Goal: Information Seeking & Learning: Learn about a topic

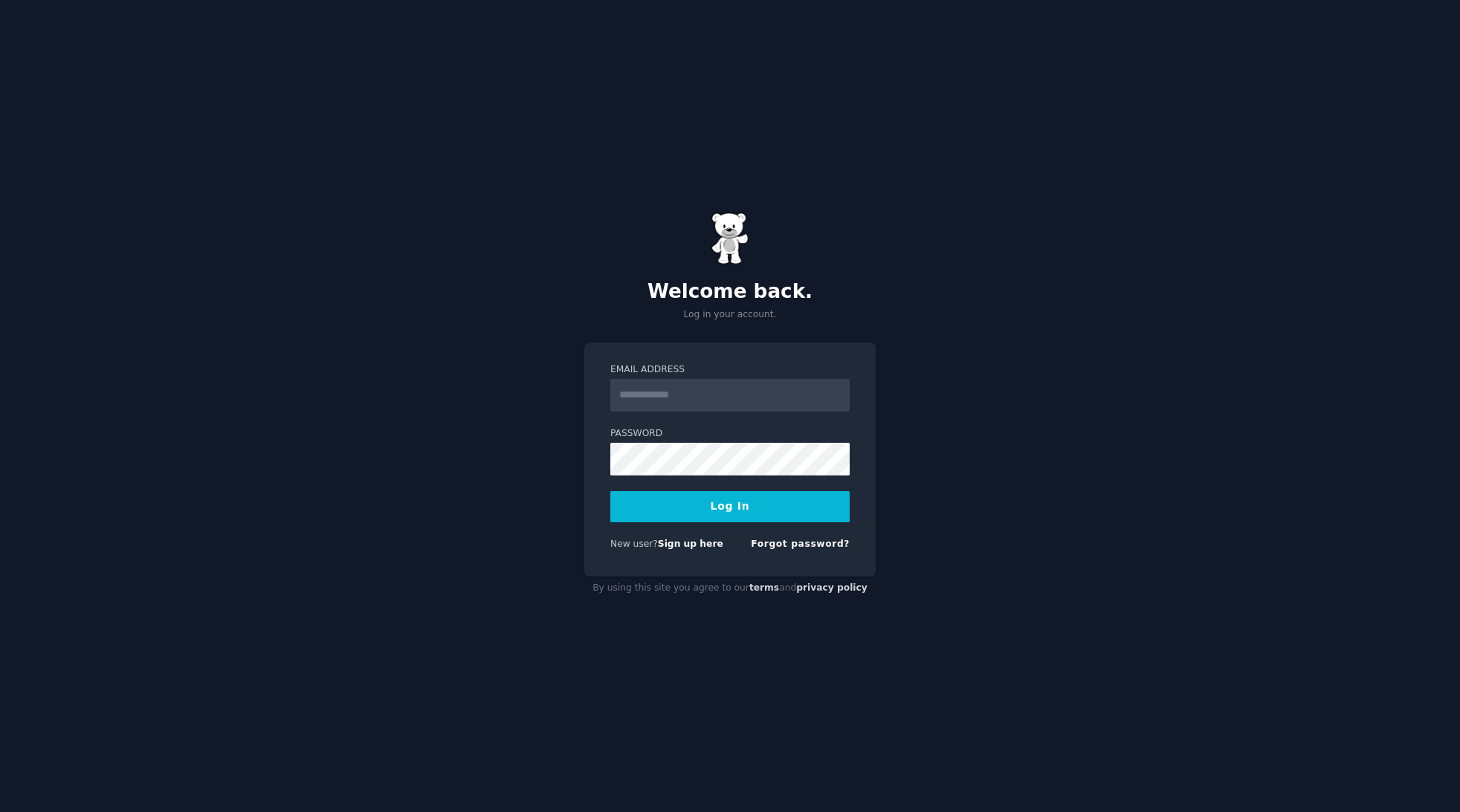
click at [836, 393] on input "Email Address" at bounding box center [730, 395] width 240 height 33
type input "**********"
click at [802, 493] on button "Log In" at bounding box center [730, 506] width 240 height 31
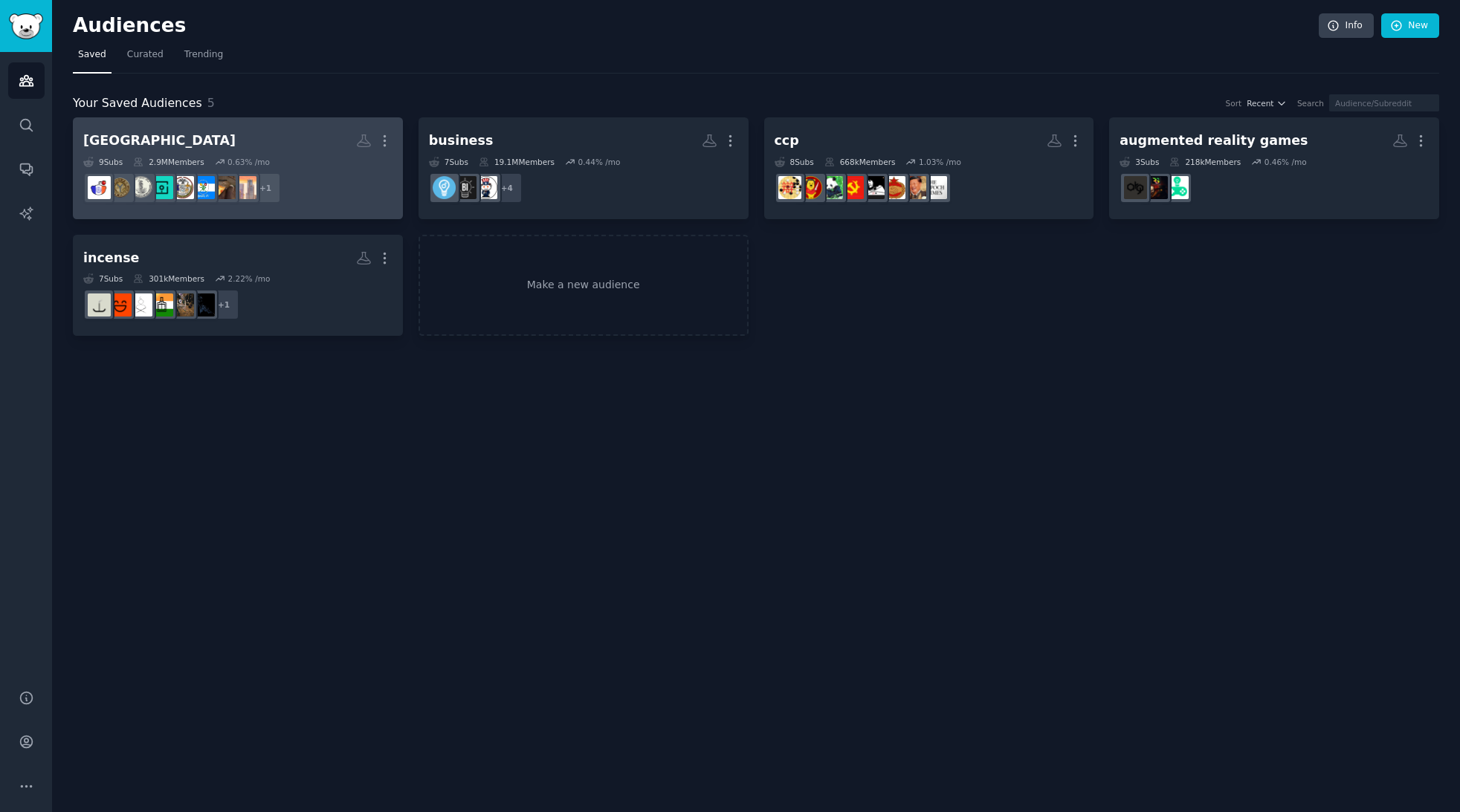
click at [223, 132] on h2 "[GEOGRAPHIC_DATA] More" at bounding box center [237, 140] width 309 height 26
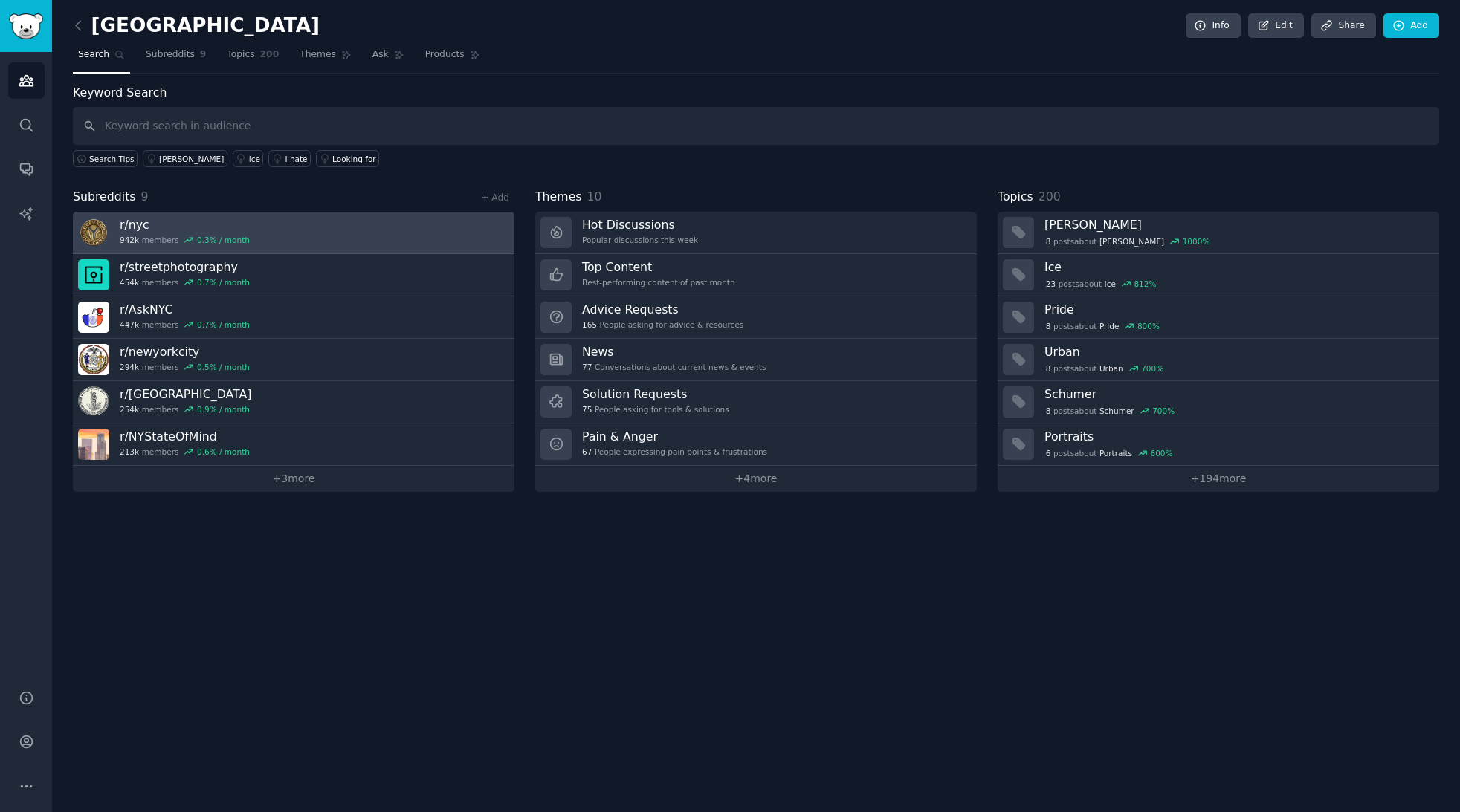
click at [143, 224] on h3 "r/ nyc" at bounding box center [184, 225] width 130 height 16
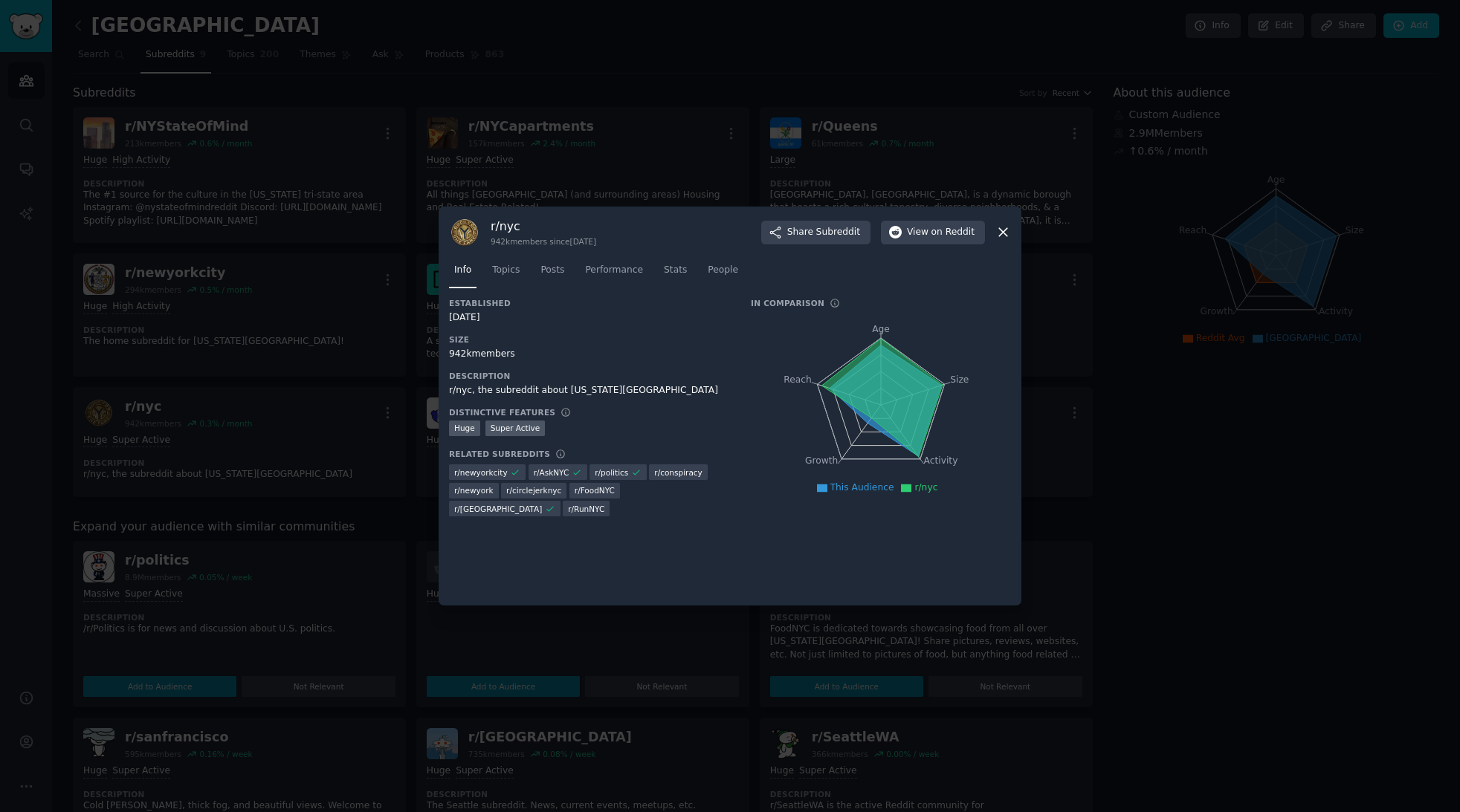
click at [1006, 233] on icon at bounding box center [1003, 233] width 16 height 16
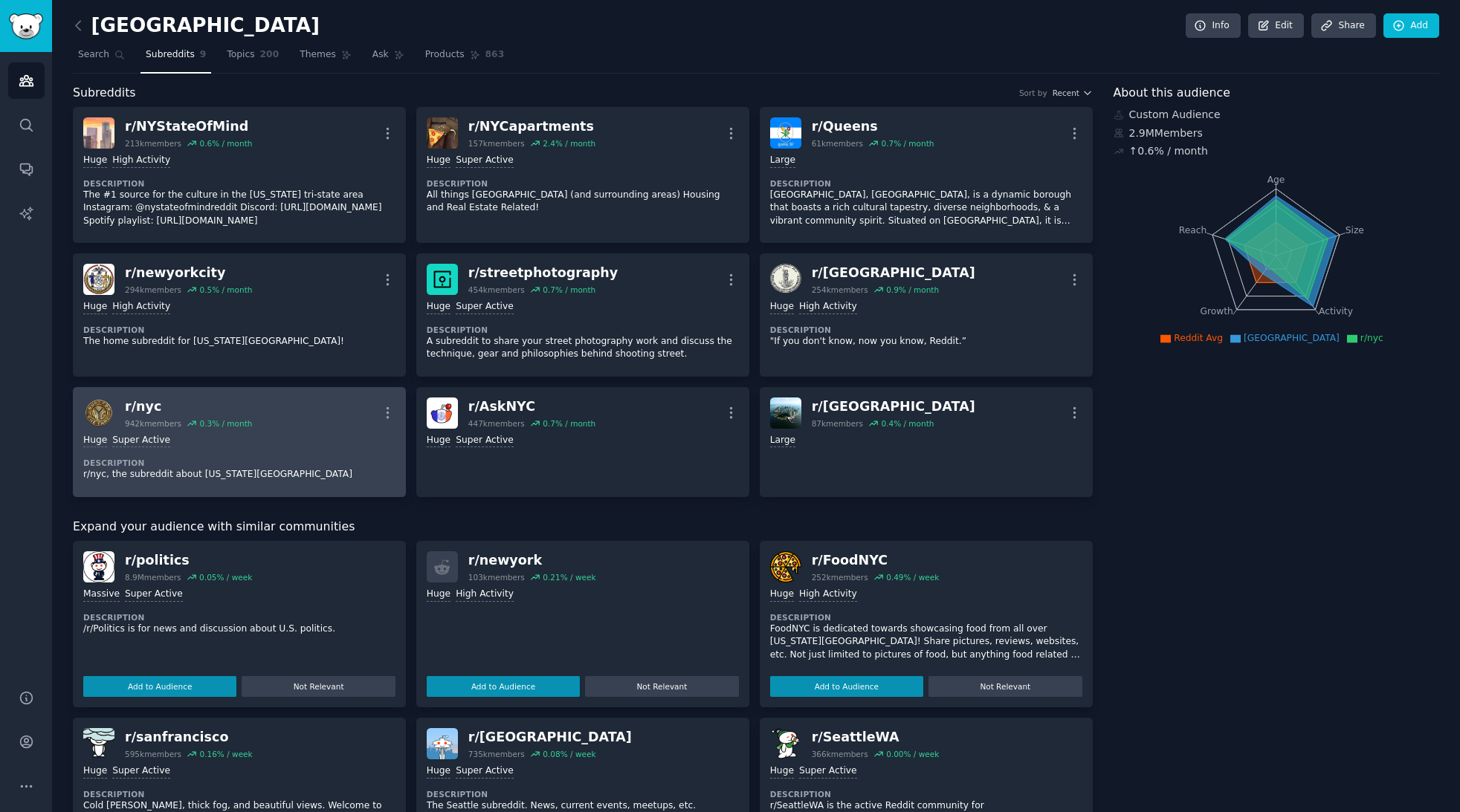
click at [335, 415] on div "r/ nyc 942k members 0.3 % / month More" at bounding box center [239, 413] width 312 height 31
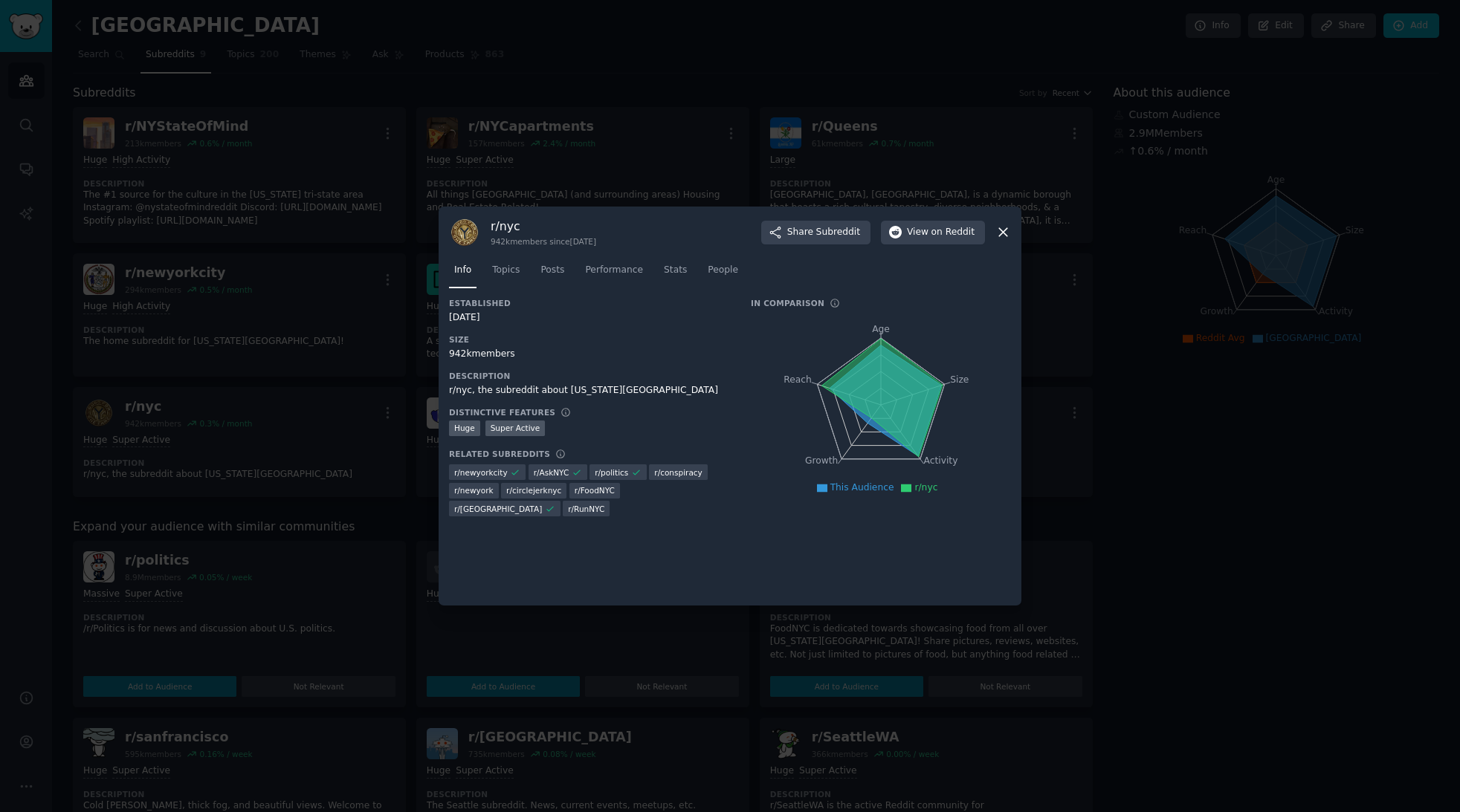
click at [1000, 235] on icon at bounding box center [1003, 233] width 9 height 9
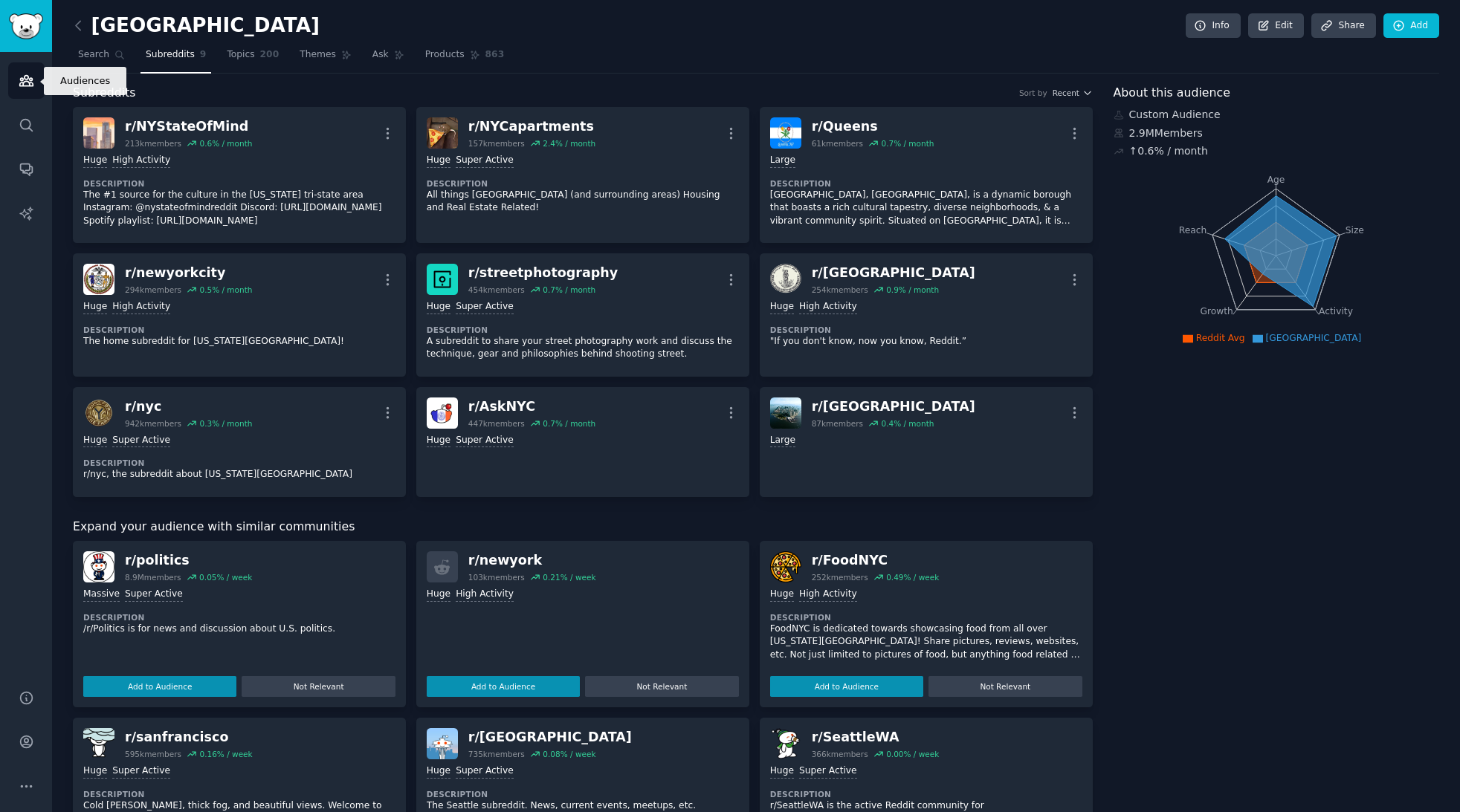
click at [25, 79] on icon "Sidebar" at bounding box center [26, 80] width 13 height 10
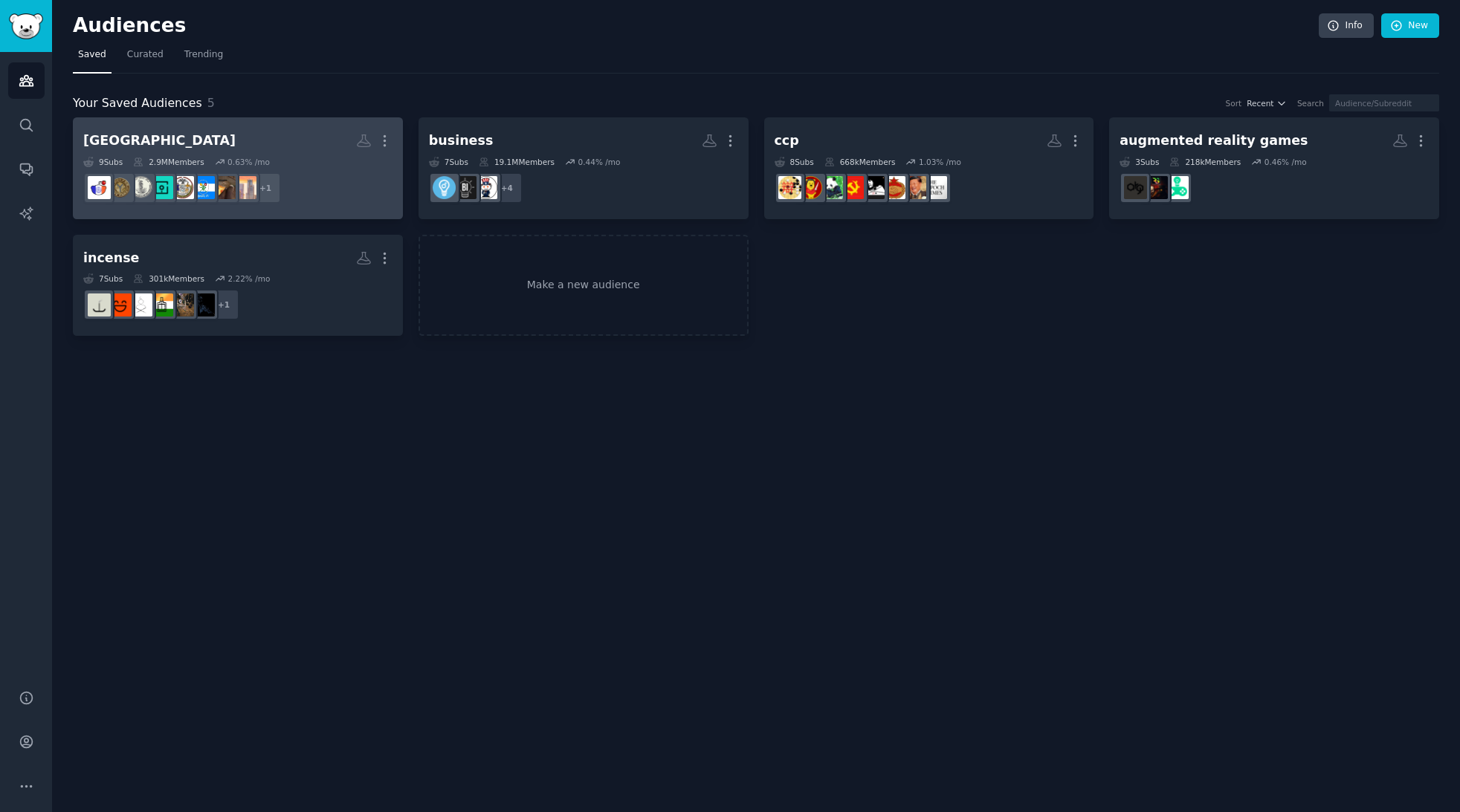
click at [153, 125] on link "manhattan More 9 Sub s 2.9M Members 0.63 % /mo + 1" at bounding box center [238, 168] width 330 height 102
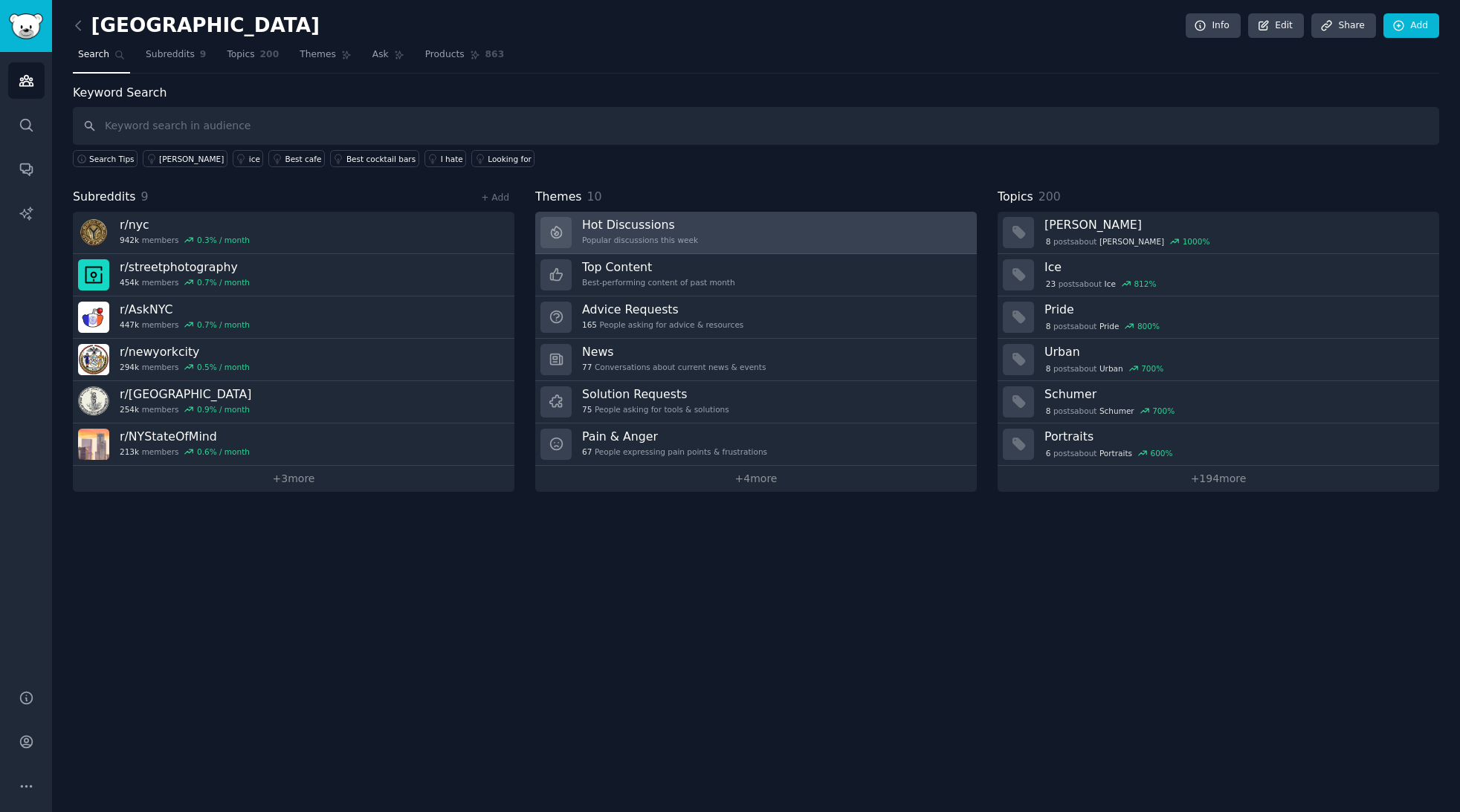
click at [678, 222] on h3 "Hot Discussions" at bounding box center [640, 225] width 116 height 16
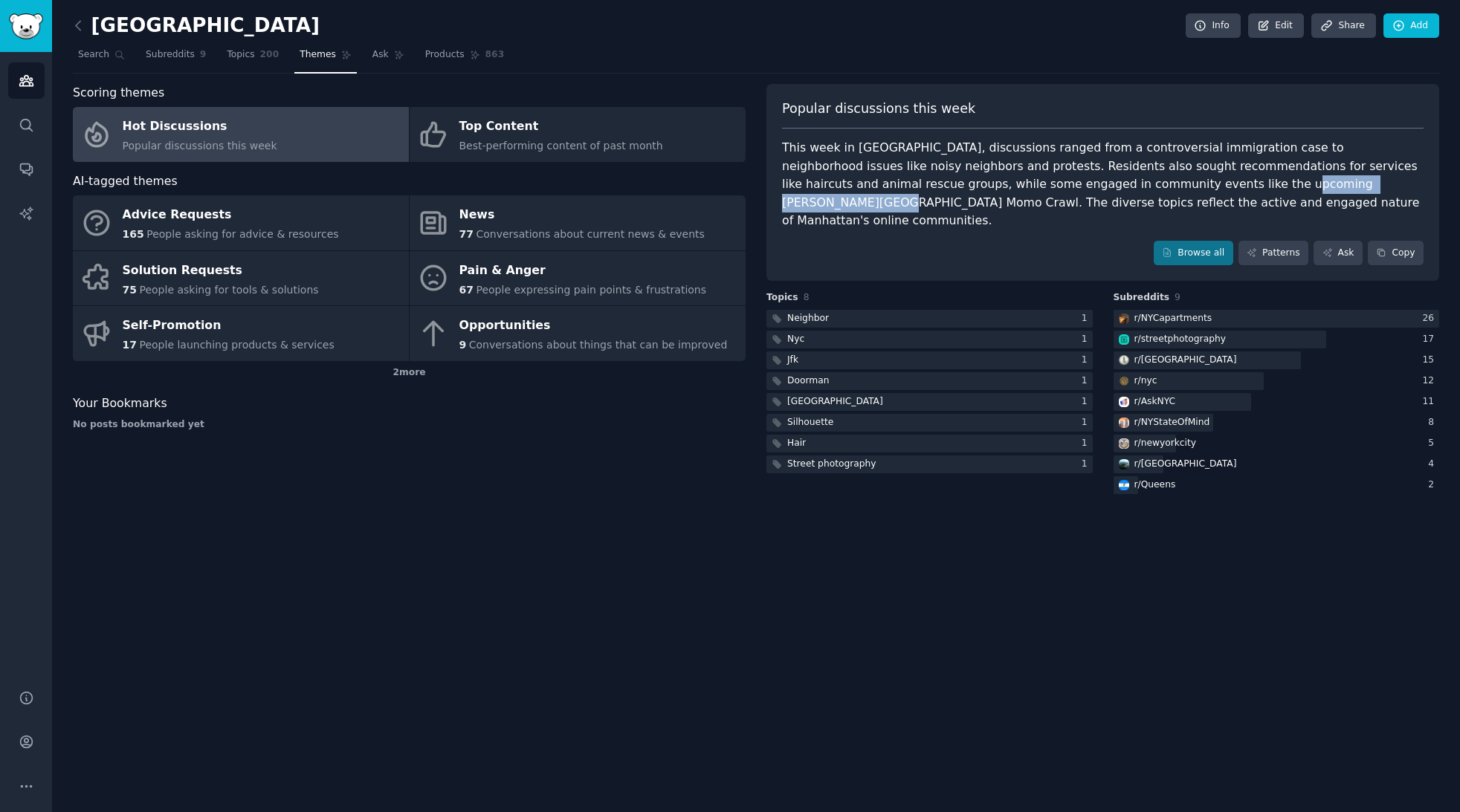
drag, startPoint x: 1065, startPoint y: 188, endPoint x: 1220, endPoint y: 184, distance: 155.1
click at [1220, 184] on div "This week in [GEOGRAPHIC_DATA], discussions ranged from a controversial immigra…" at bounding box center [1103, 185] width 641 height 92
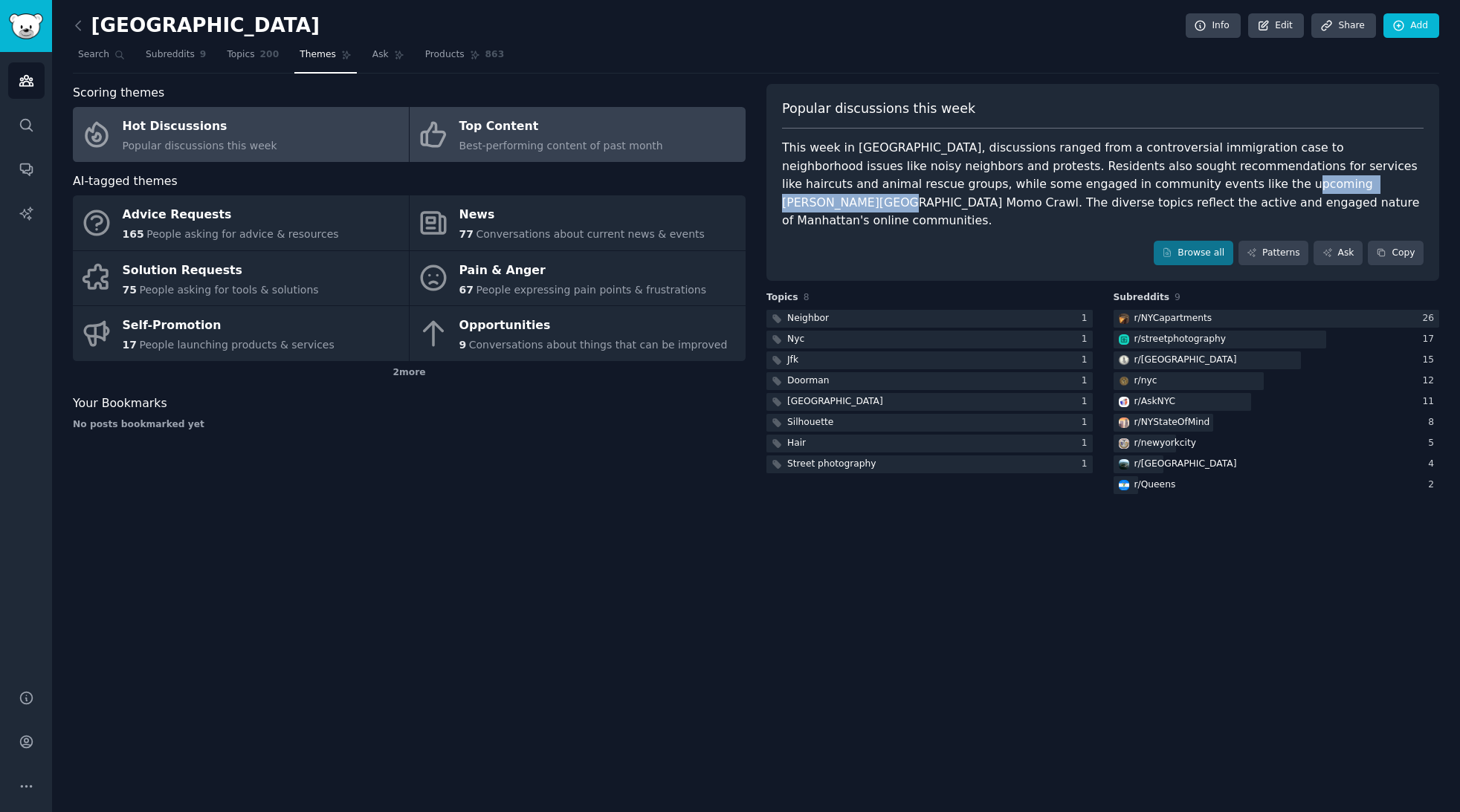
click at [563, 128] on div "Top Content" at bounding box center [561, 127] width 204 height 24
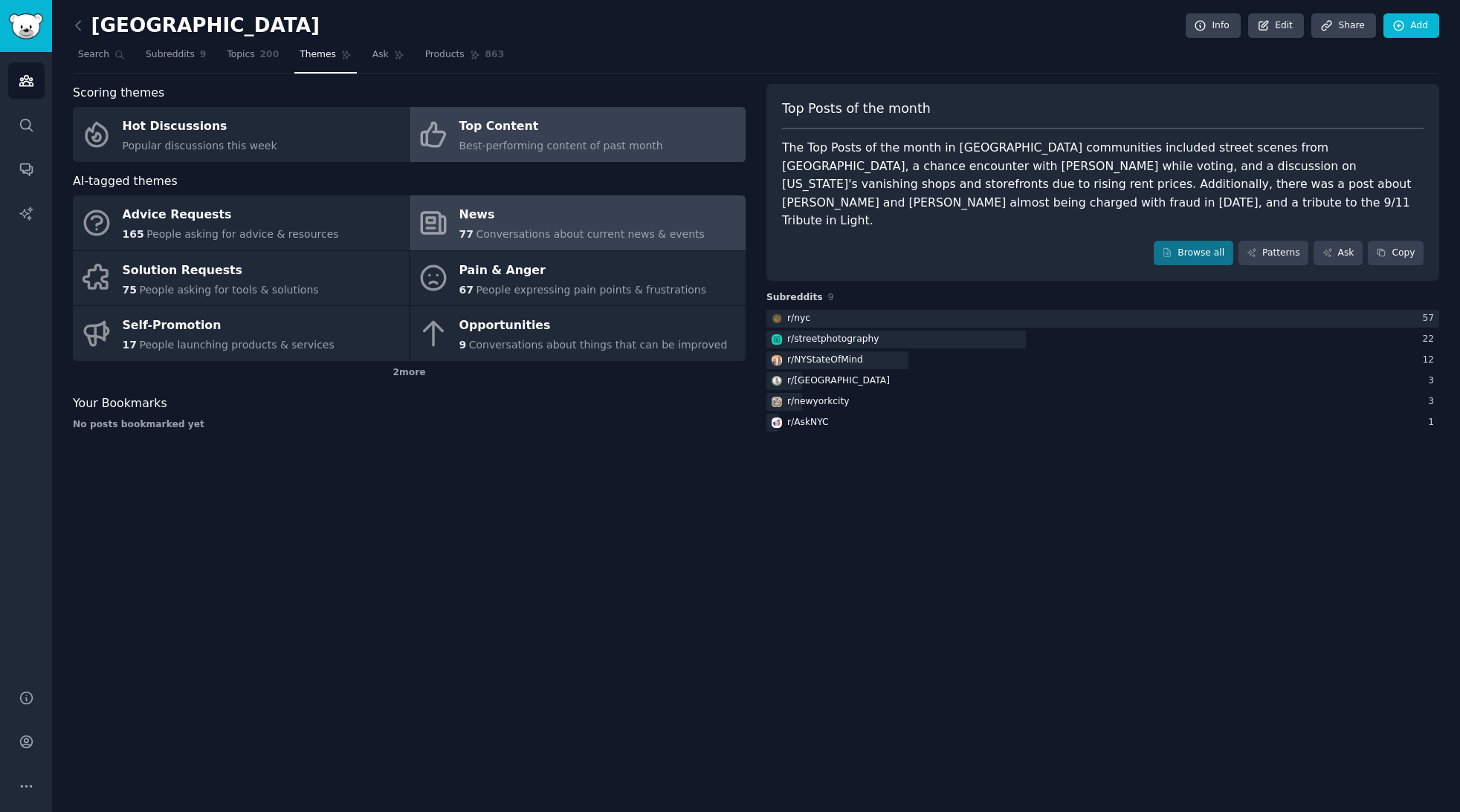
click at [504, 208] on div "News" at bounding box center [581, 215] width 245 height 24
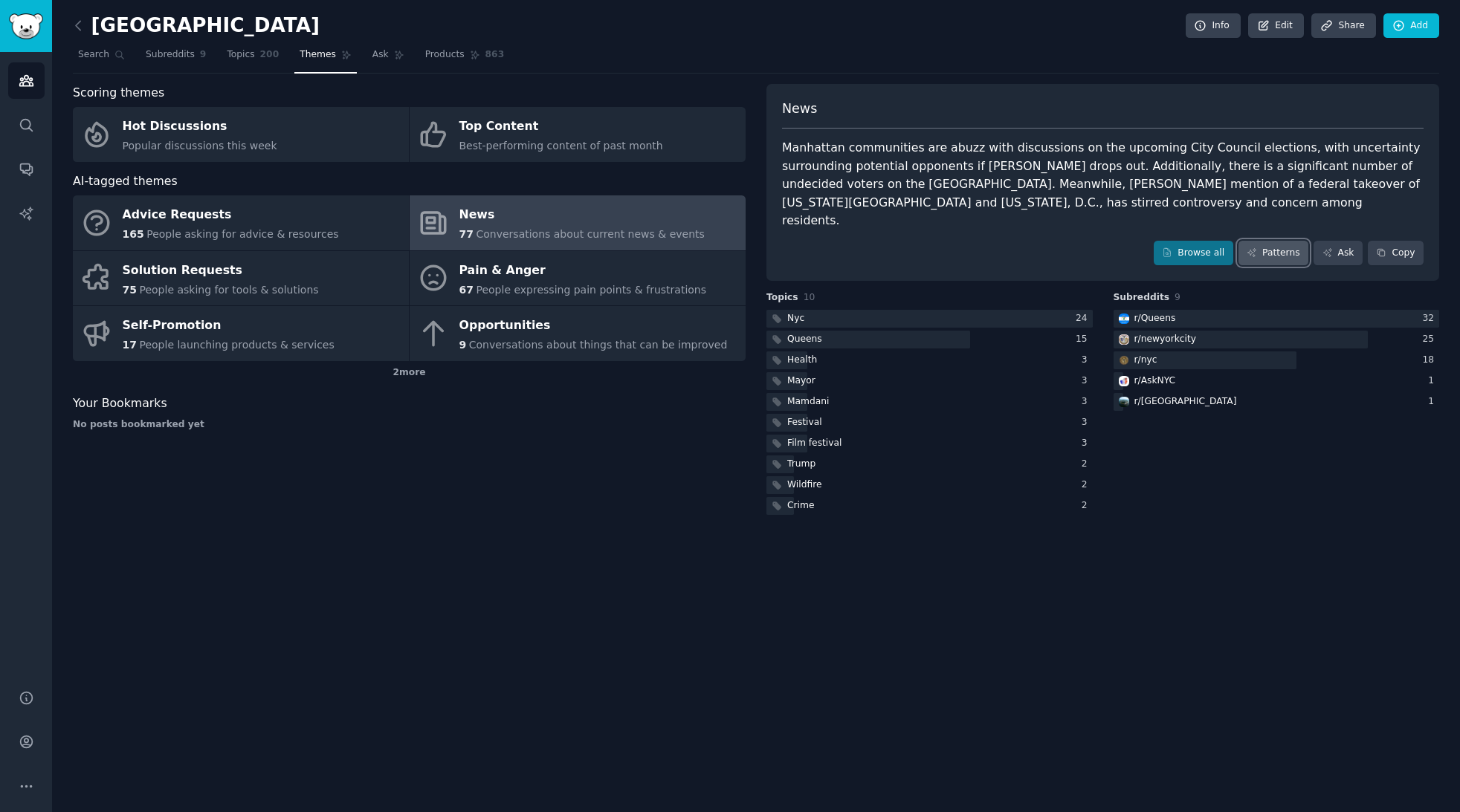
click at [1282, 241] on link "Patterns" at bounding box center [1274, 254] width 70 height 25
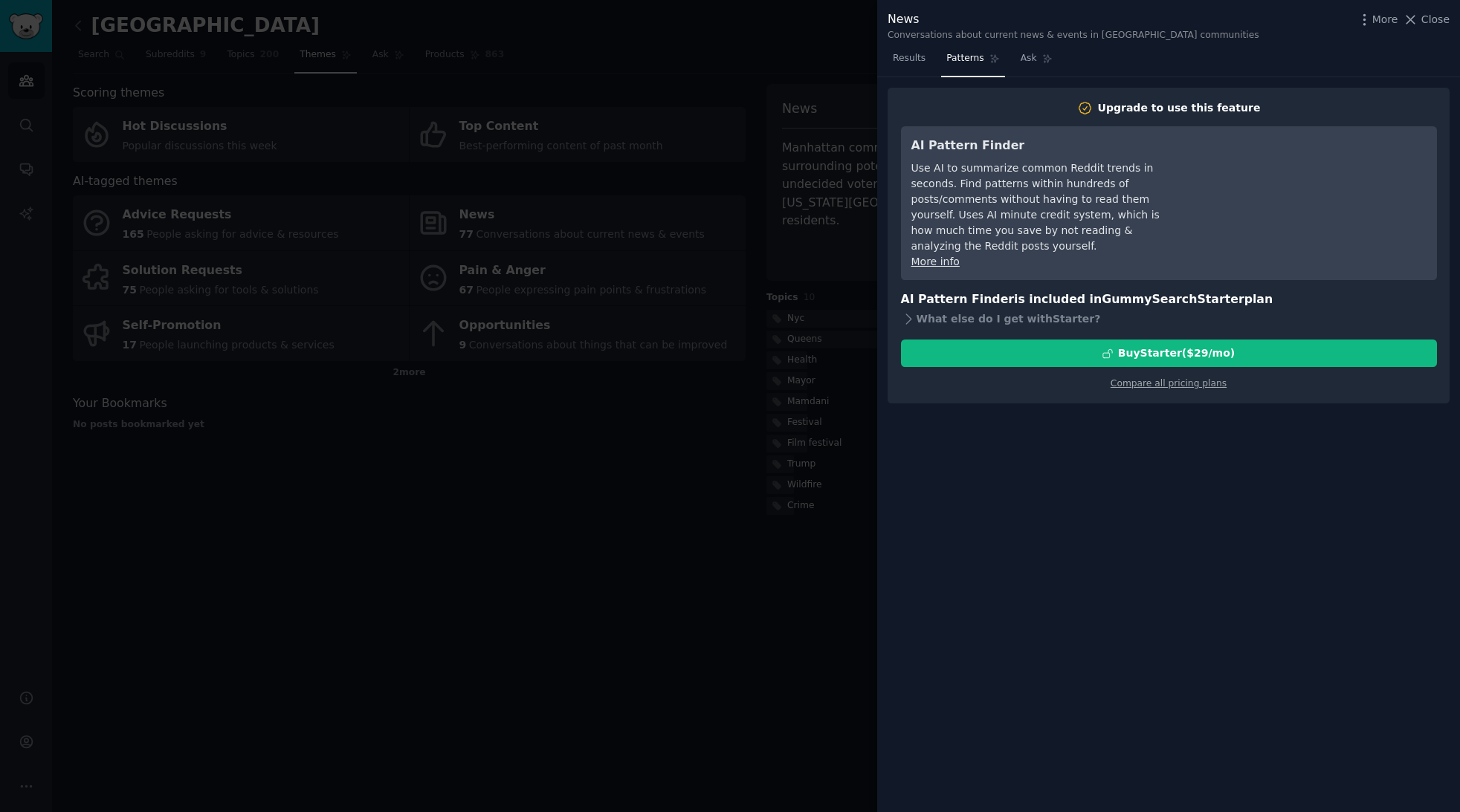
click at [817, 44] on div at bounding box center [730, 406] width 1460 height 812
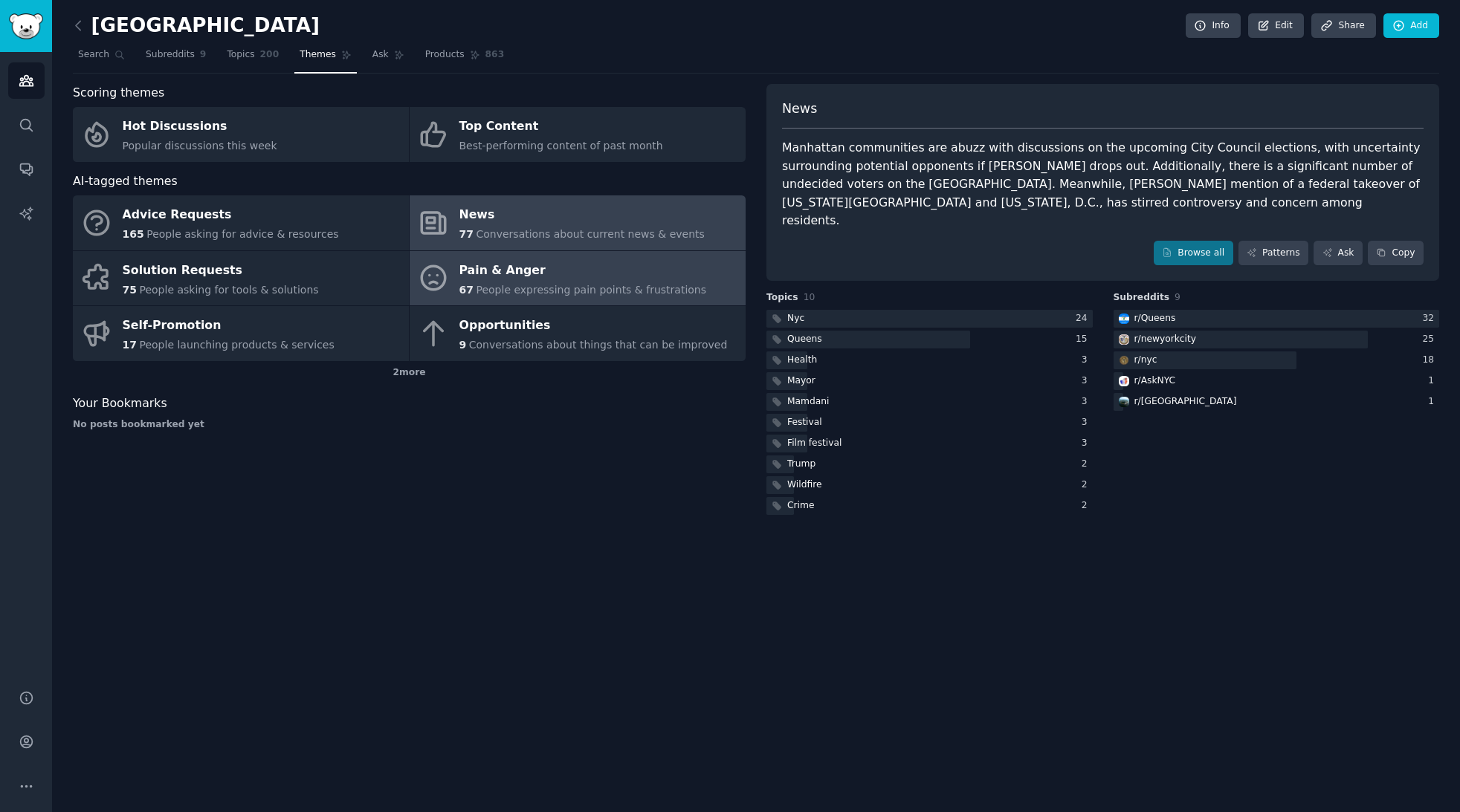
click at [601, 275] on div "Pain & Anger" at bounding box center [583, 270] width 247 height 24
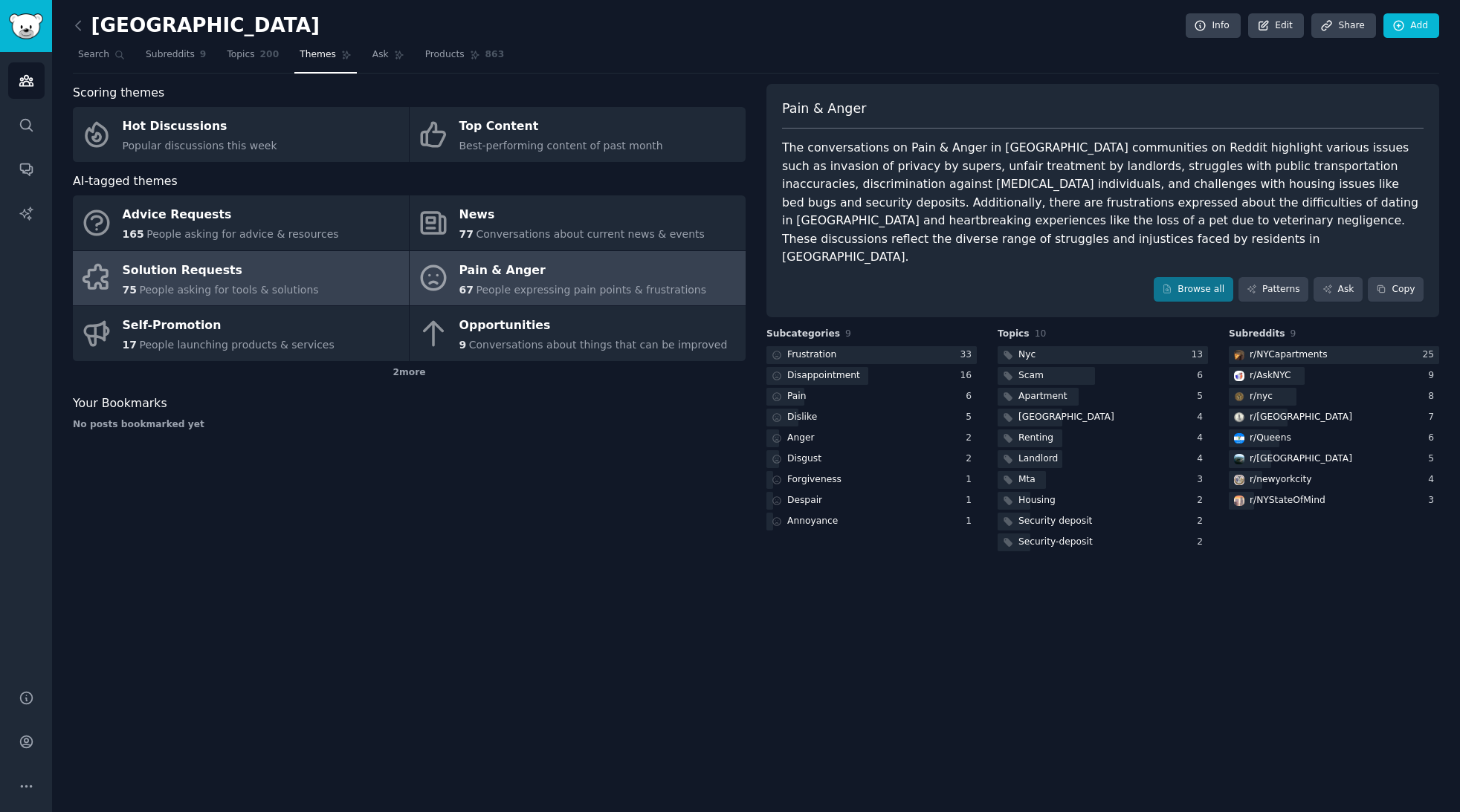
click at [283, 276] on div "Solution Requests" at bounding box center [221, 270] width 196 height 24
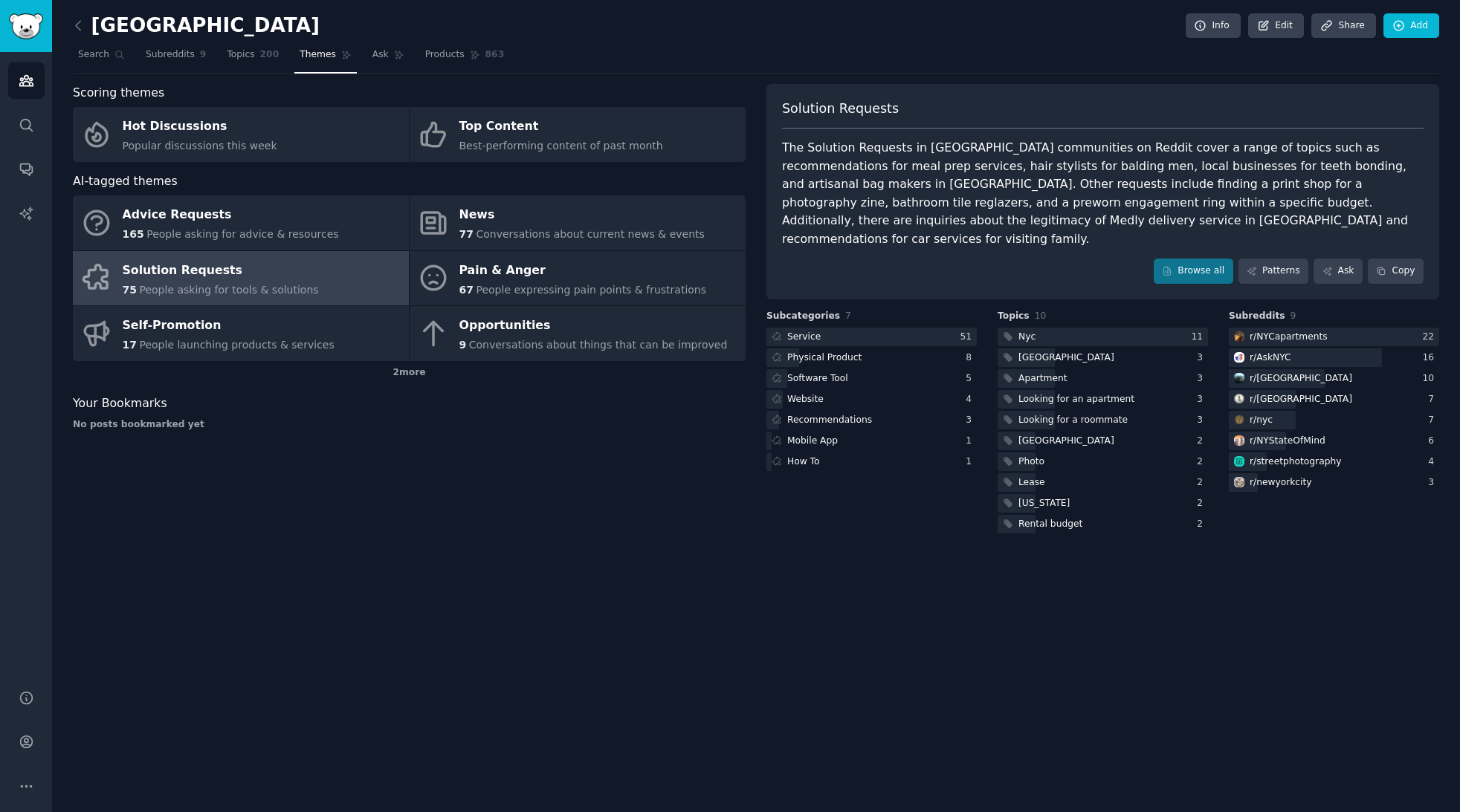
click at [289, 273] on div "Solution Requests" at bounding box center [221, 270] width 196 height 24
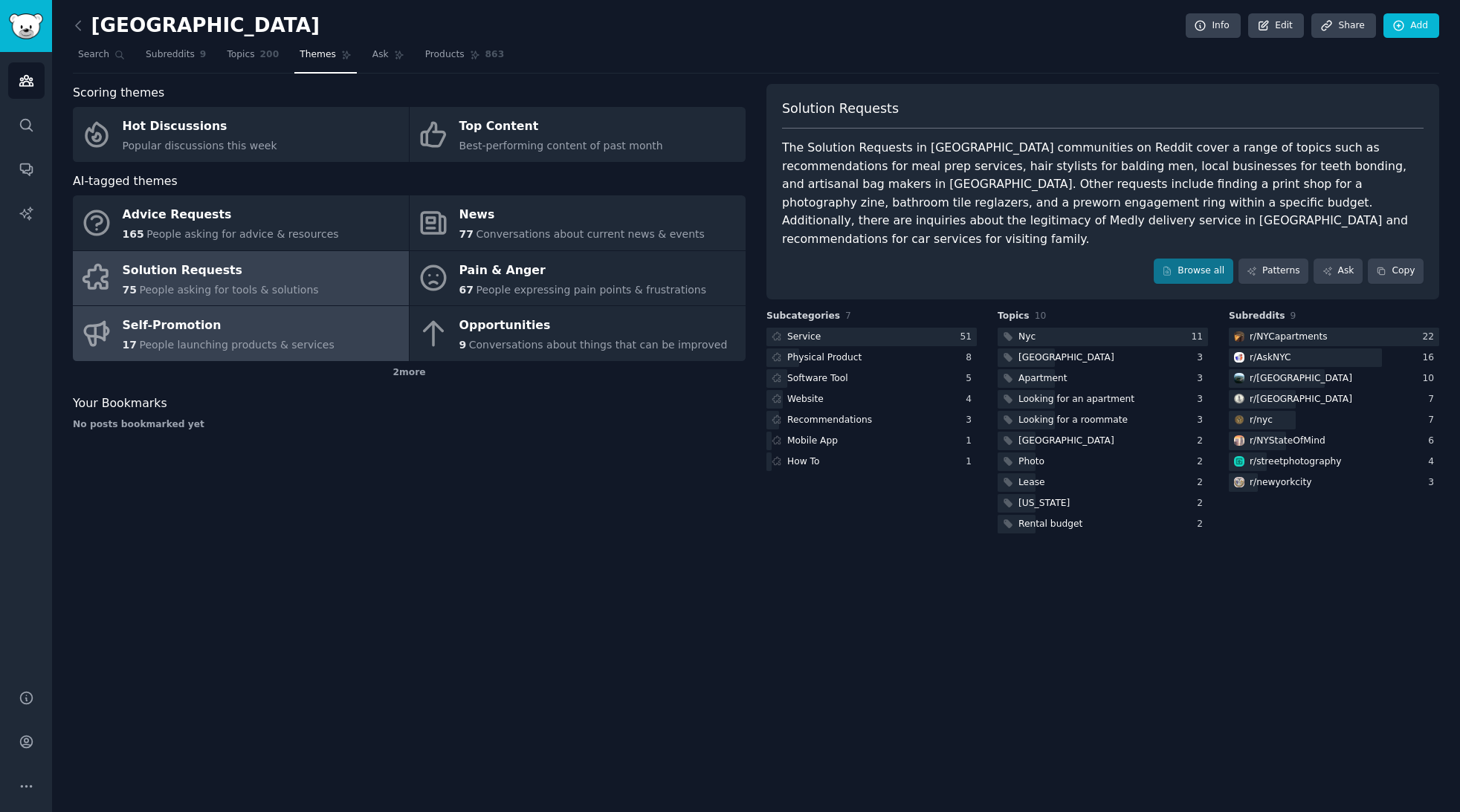
click at [304, 313] on link "Self-Promotion 17 People launching products & services" at bounding box center [241, 334] width 336 height 55
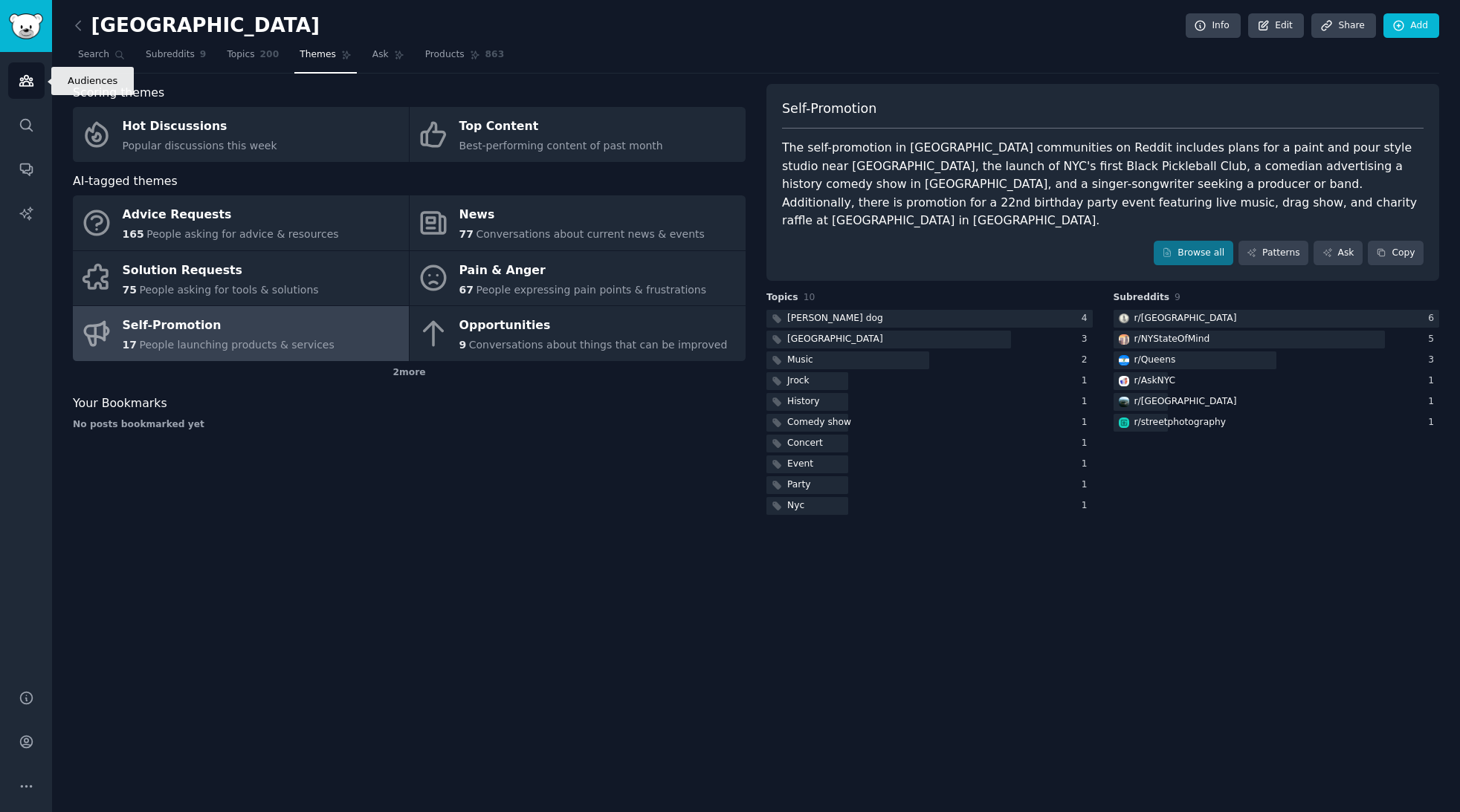
click at [28, 85] on icon "Sidebar" at bounding box center [26, 80] width 13 height 10
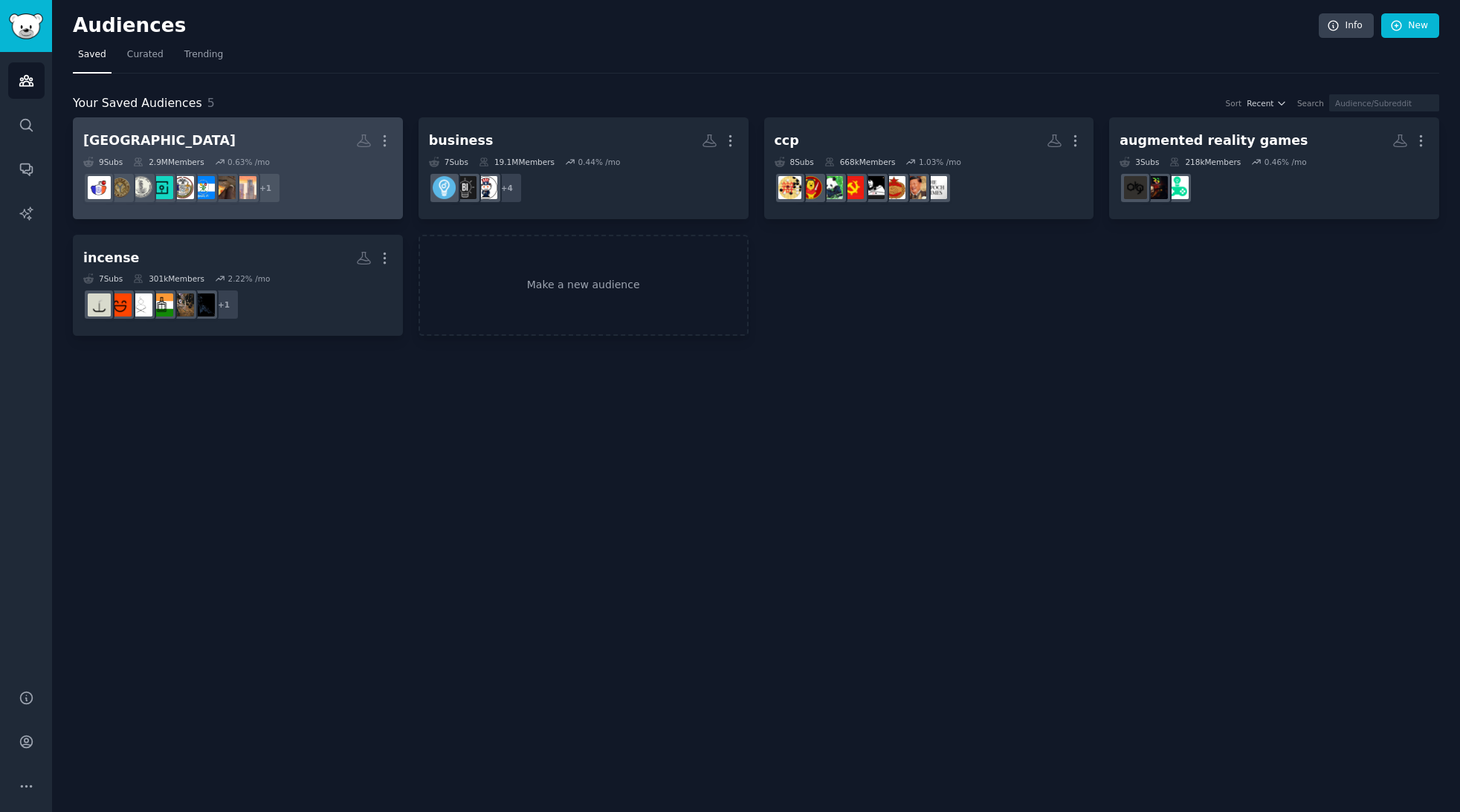
click at [177, 133] on h2 "[GEOGRAPHIC_DATA] More" at bounding box center [237, 140] width 309 height 26
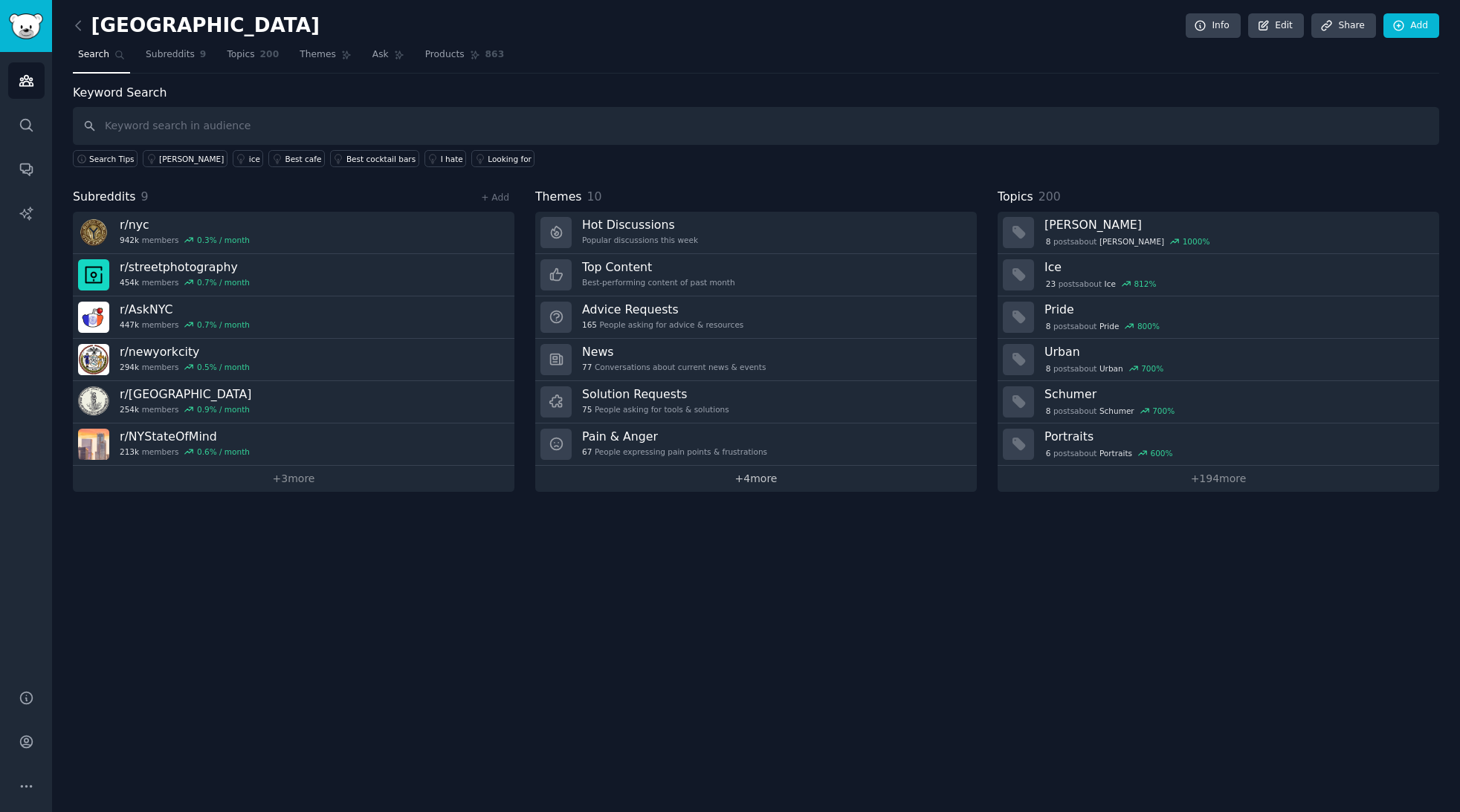
click at [673, 484] on link "+ 4 more" at bounding box center [756, 478] width 441 height 26
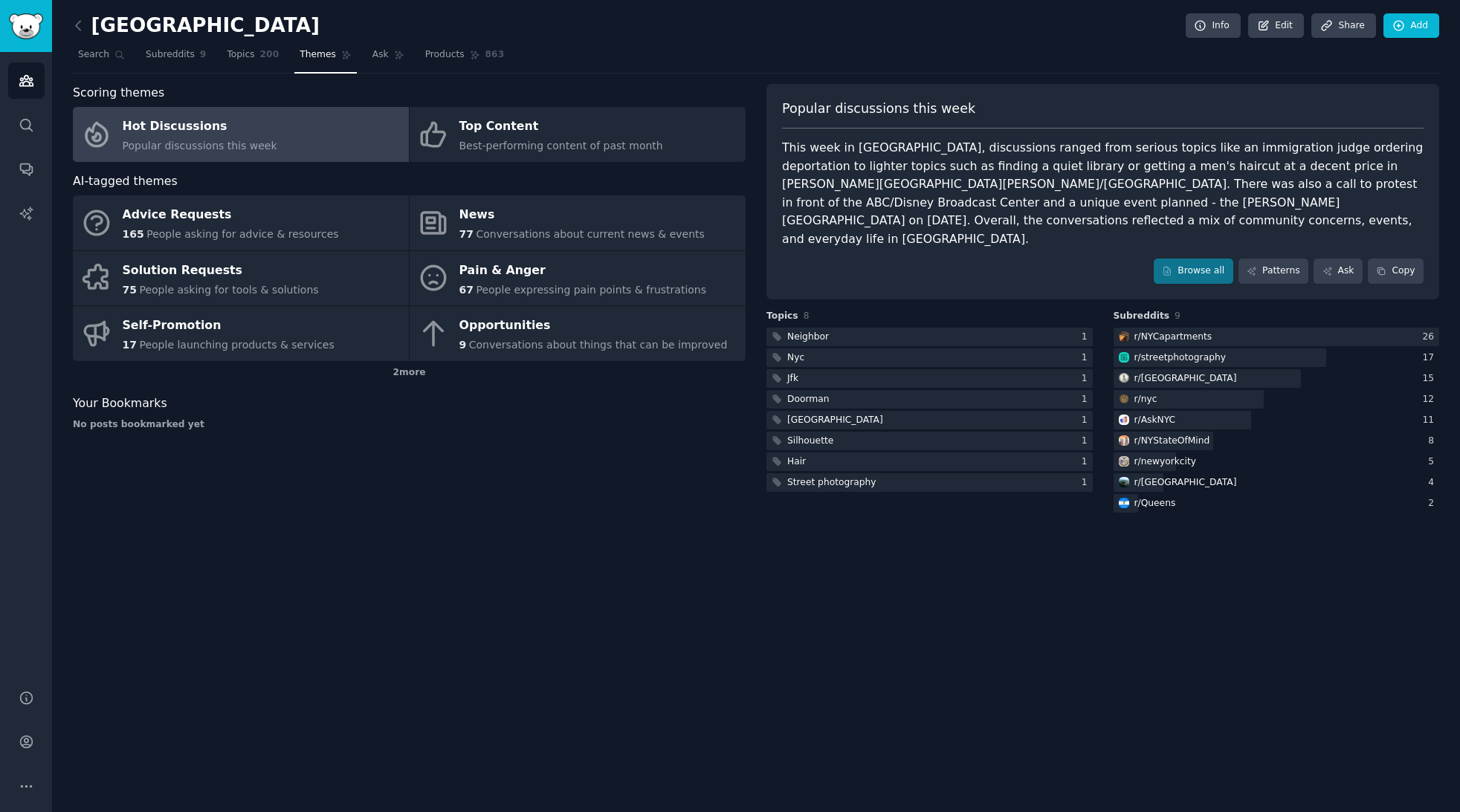
click at [673, 484] on div "Scoring themes Hot Discussions Popular discussions this week Top Content Best-p…" at bounding box center [409, 299] width 673 height 432
drag, startPoint x: 795, startPoint y: 188, endPoint x: 1061, endPoint y: 180, distance: 266.1
click at [1061, 180] on div "This week in [GEOGRAPHIC_DATA], discussions ranged from serious topics like an …" at bounding box center [1103, 194] width 641 height 109
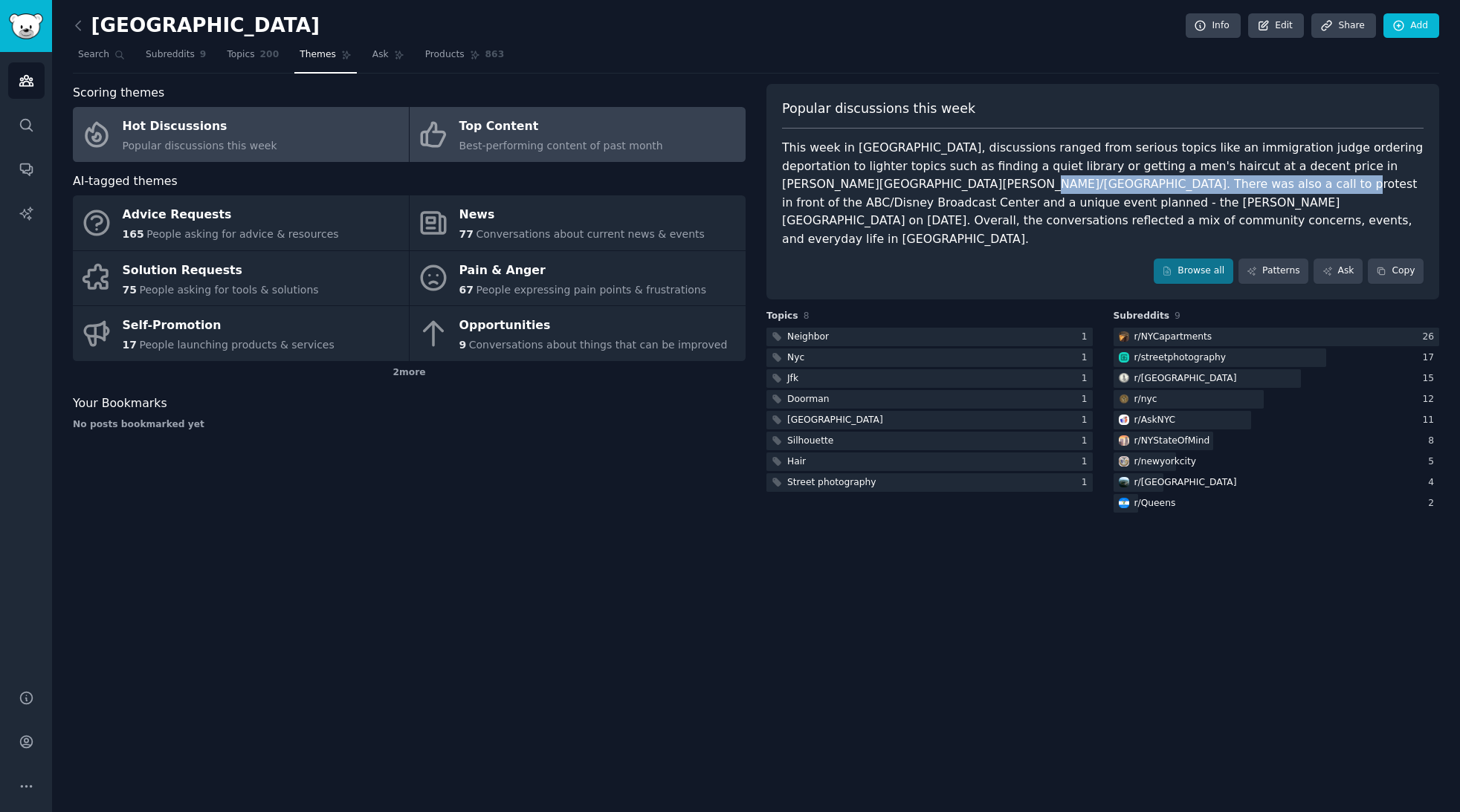
click at [667, 132] on link "Top Content Best-performing content of past month" at bounding box center [577, 135] width 336 height 55
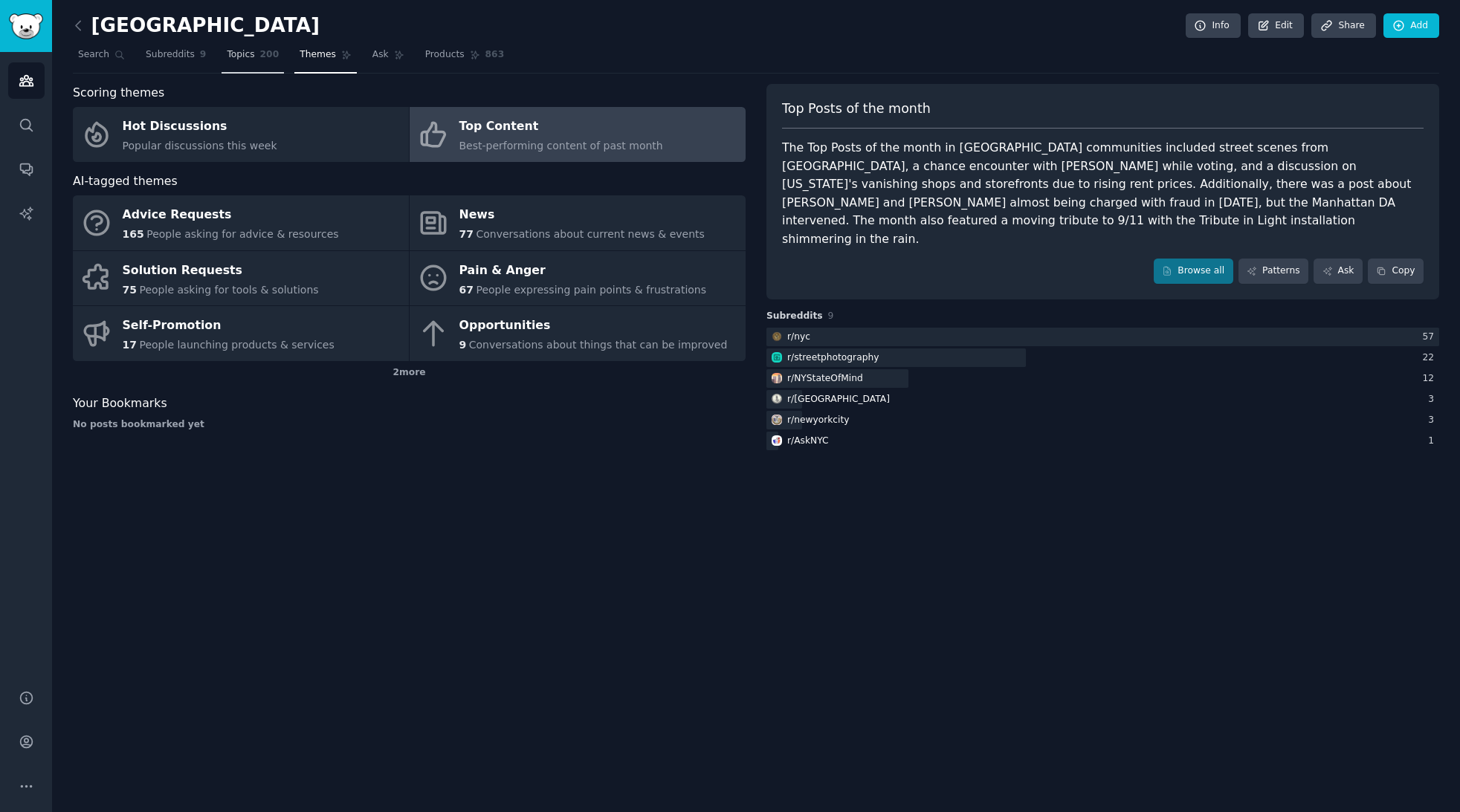
click at [251, 54] on link "Topics 200" at bounding box center [253, 58] width 62 height 30
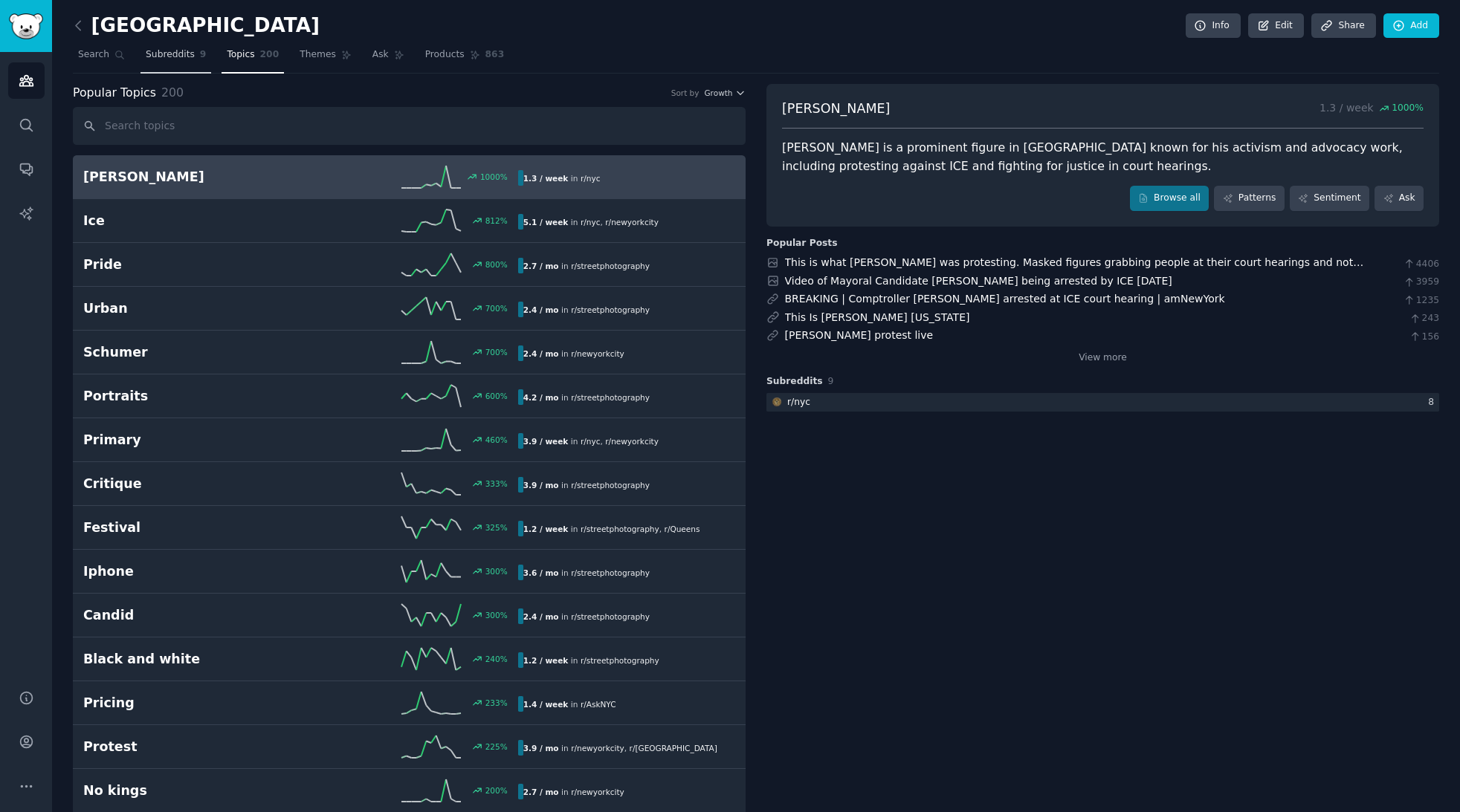
click at [181, 58] on span "Subreddits" at bounding box center [170, 54] width 49 height 13
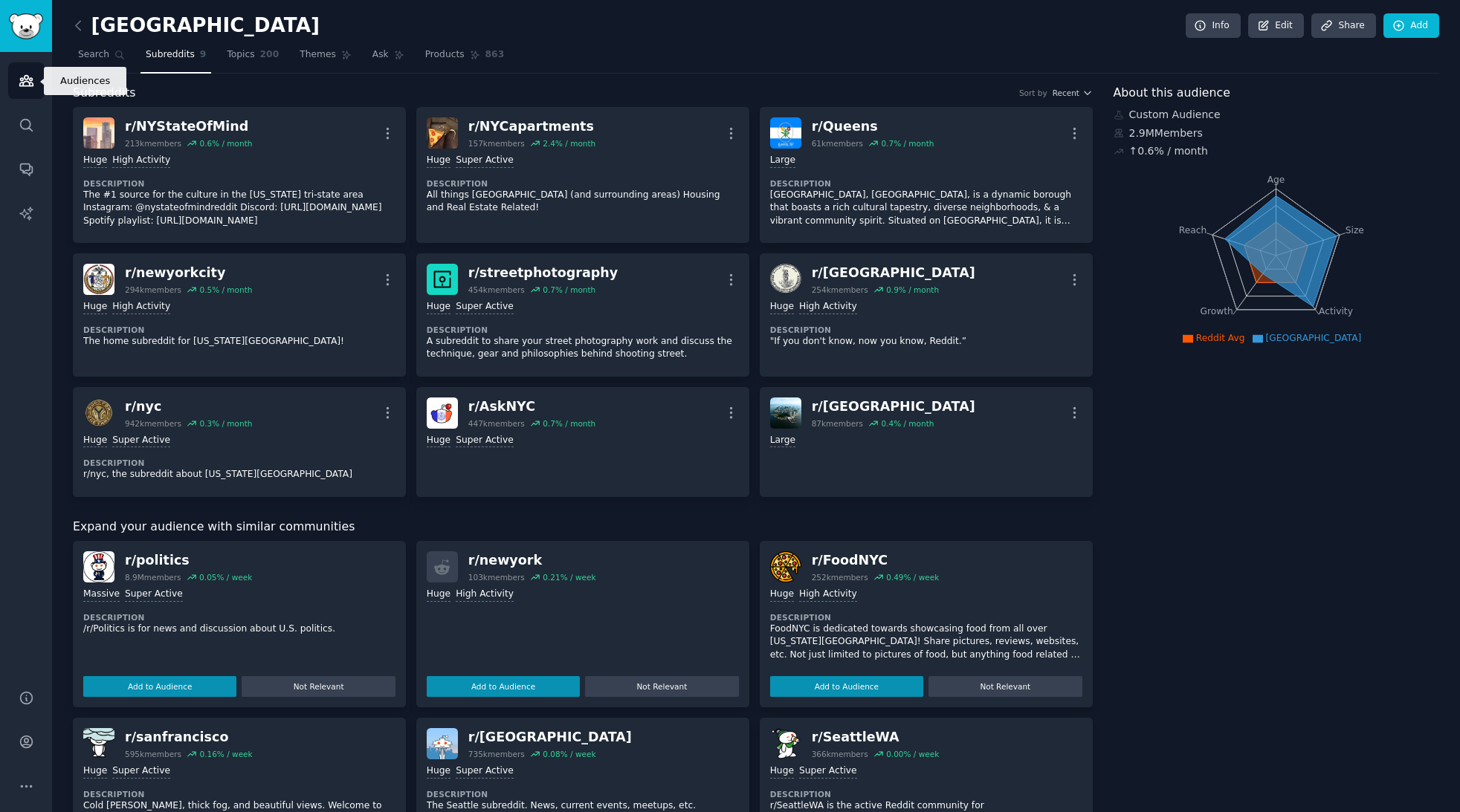
click at [37, 75] on link "Audiences" at bounding box center [26, 80] width 37 height 37
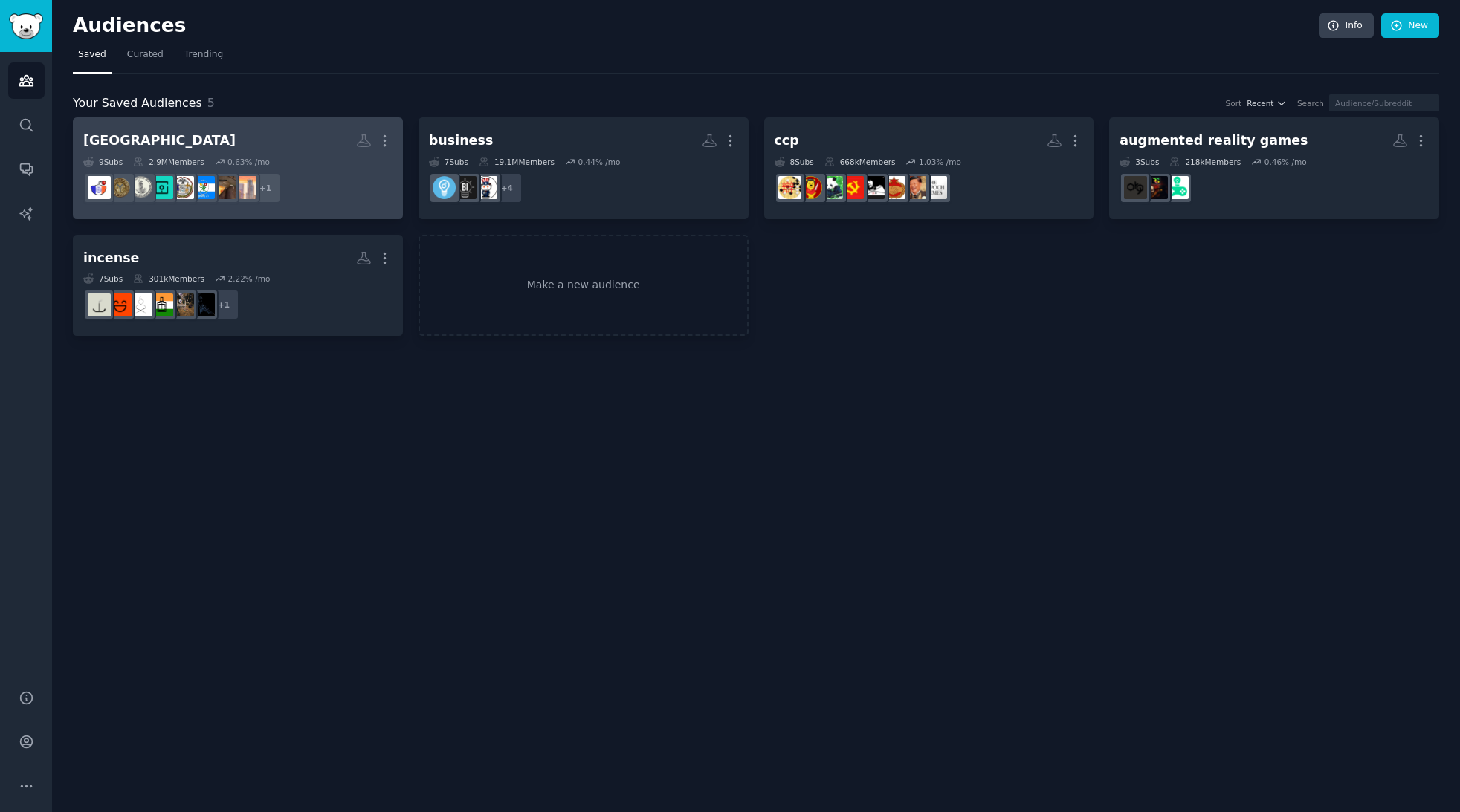
click at [171, 138] on h2 "[GEOGRAPHIC_DATA] More" at bounding box center [237, 140] width 309 height 26
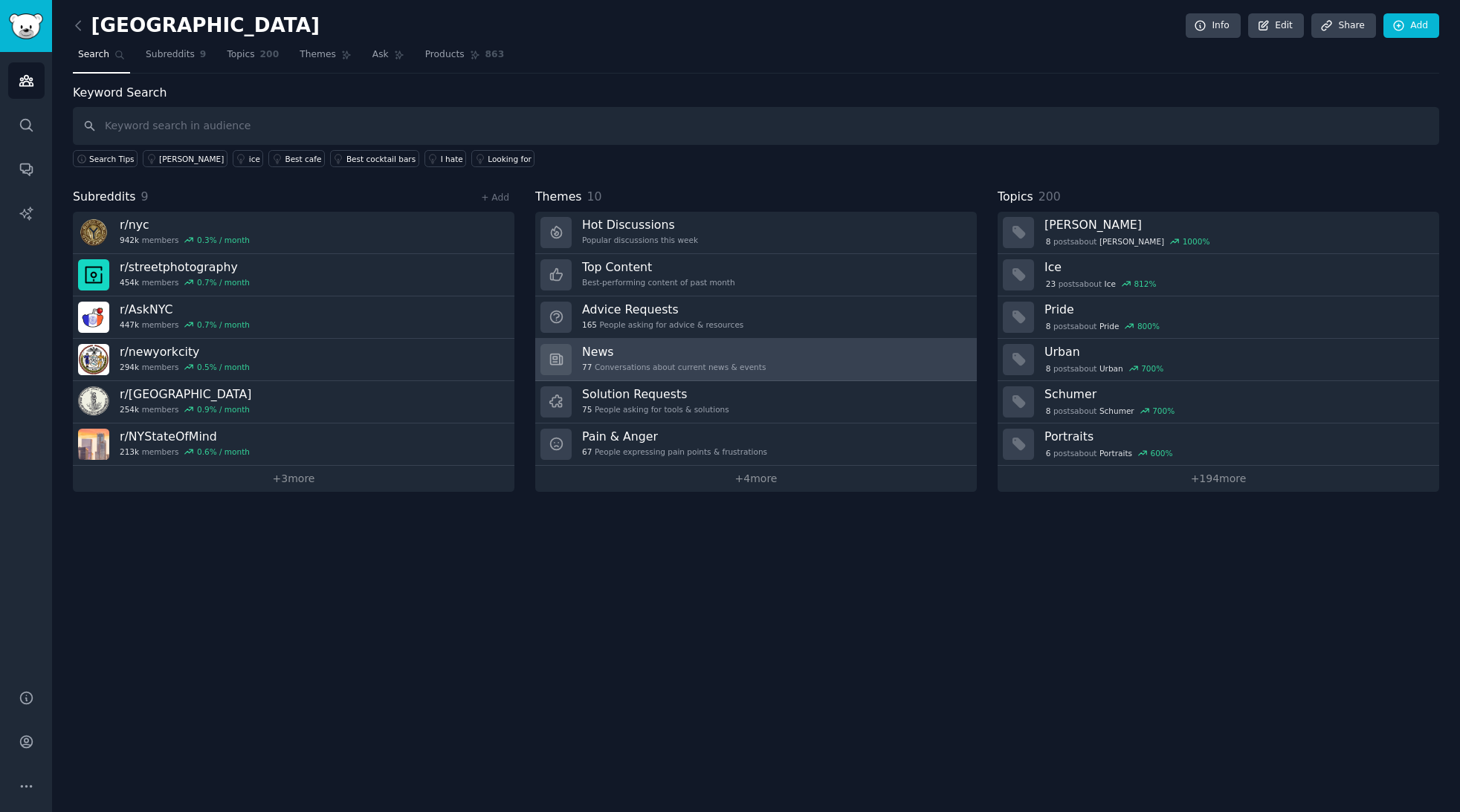
click at [681, 354] on h3 "News" at bounding box center [674, 352] width 184 height 16
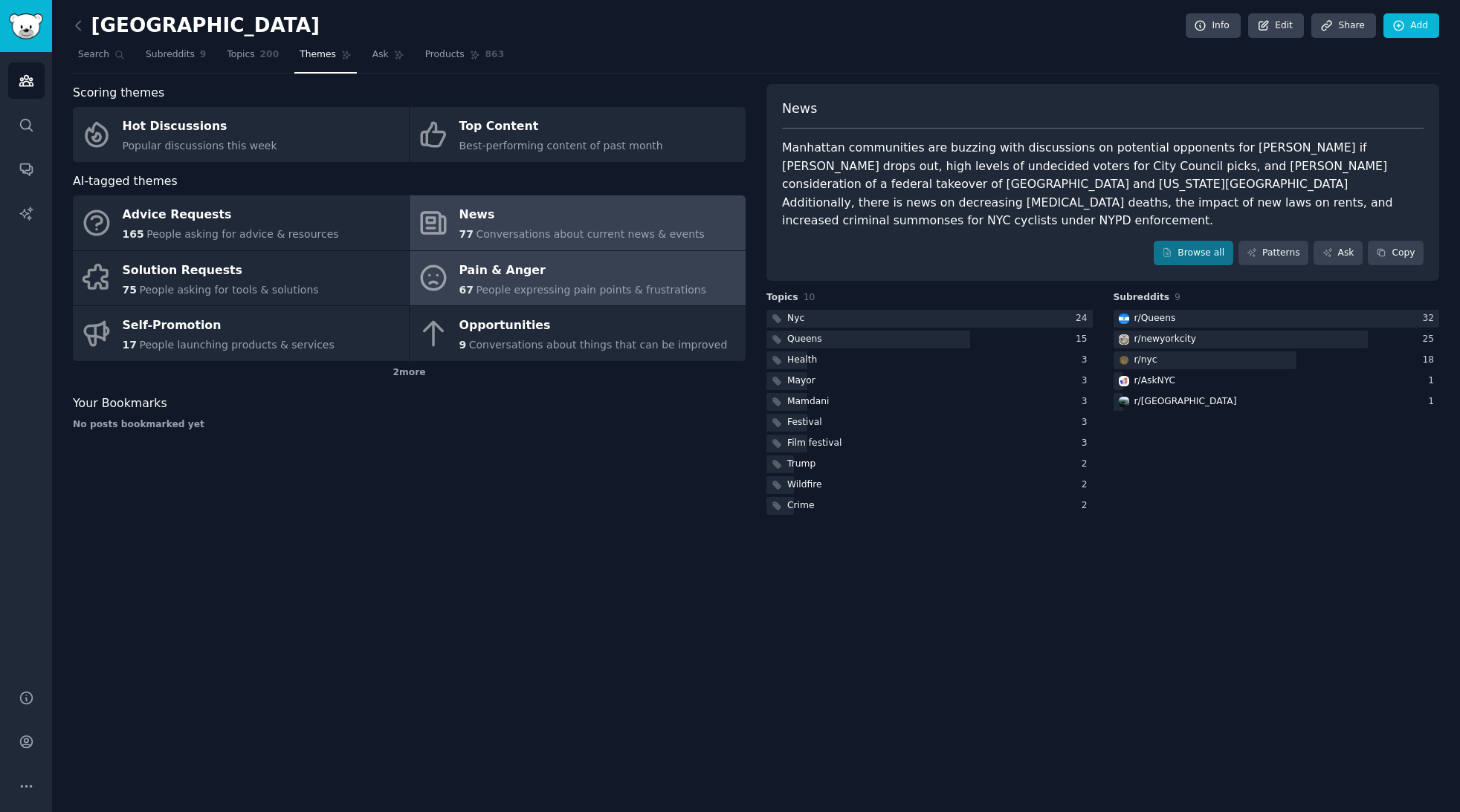
click at [582, 277] on div "Pain & Anger" at bounding box center [583, 270] width 247 height 24
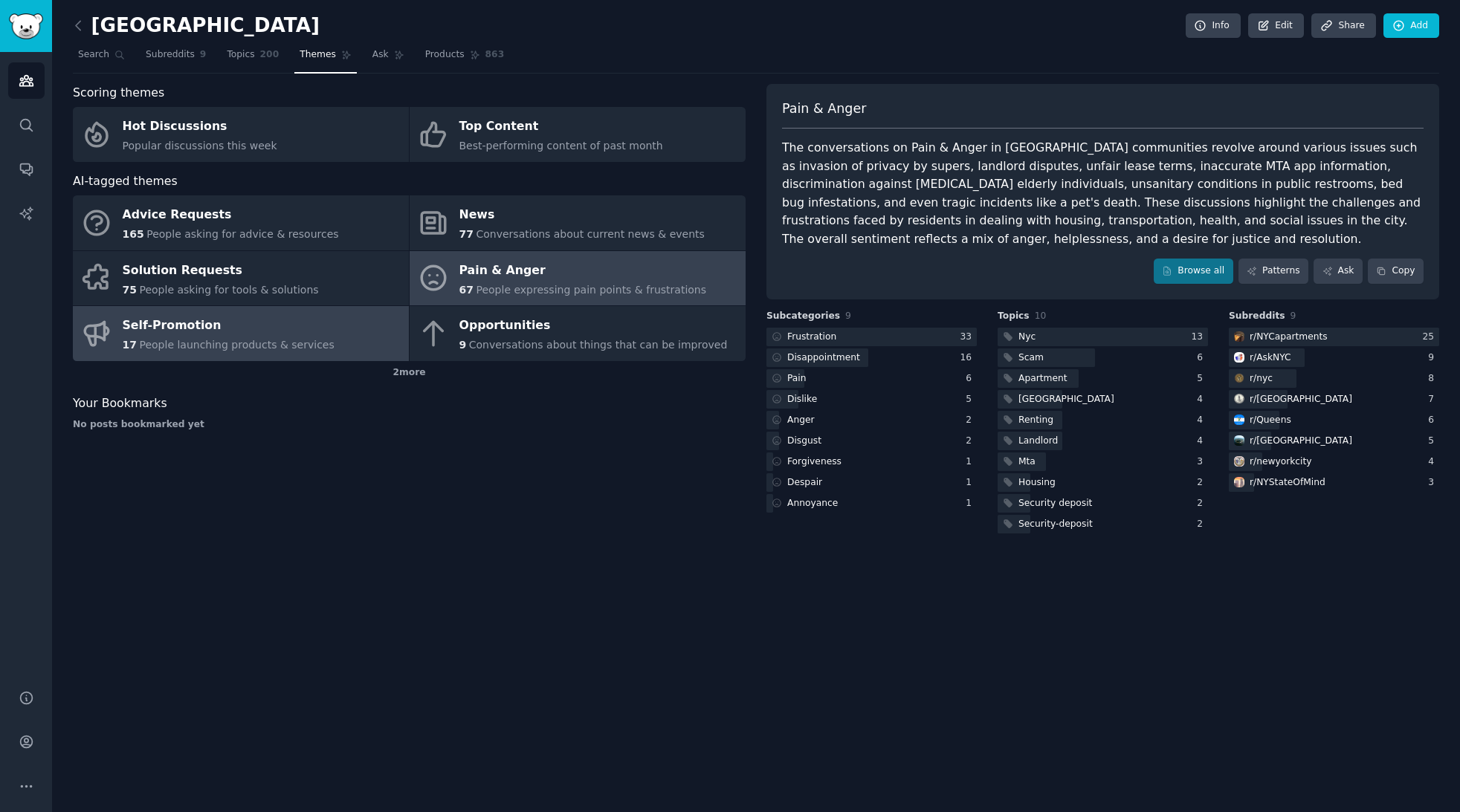
click at [257, 326] on div "Self-Promotion" at bounding box center [229, 326] width 212 height 24
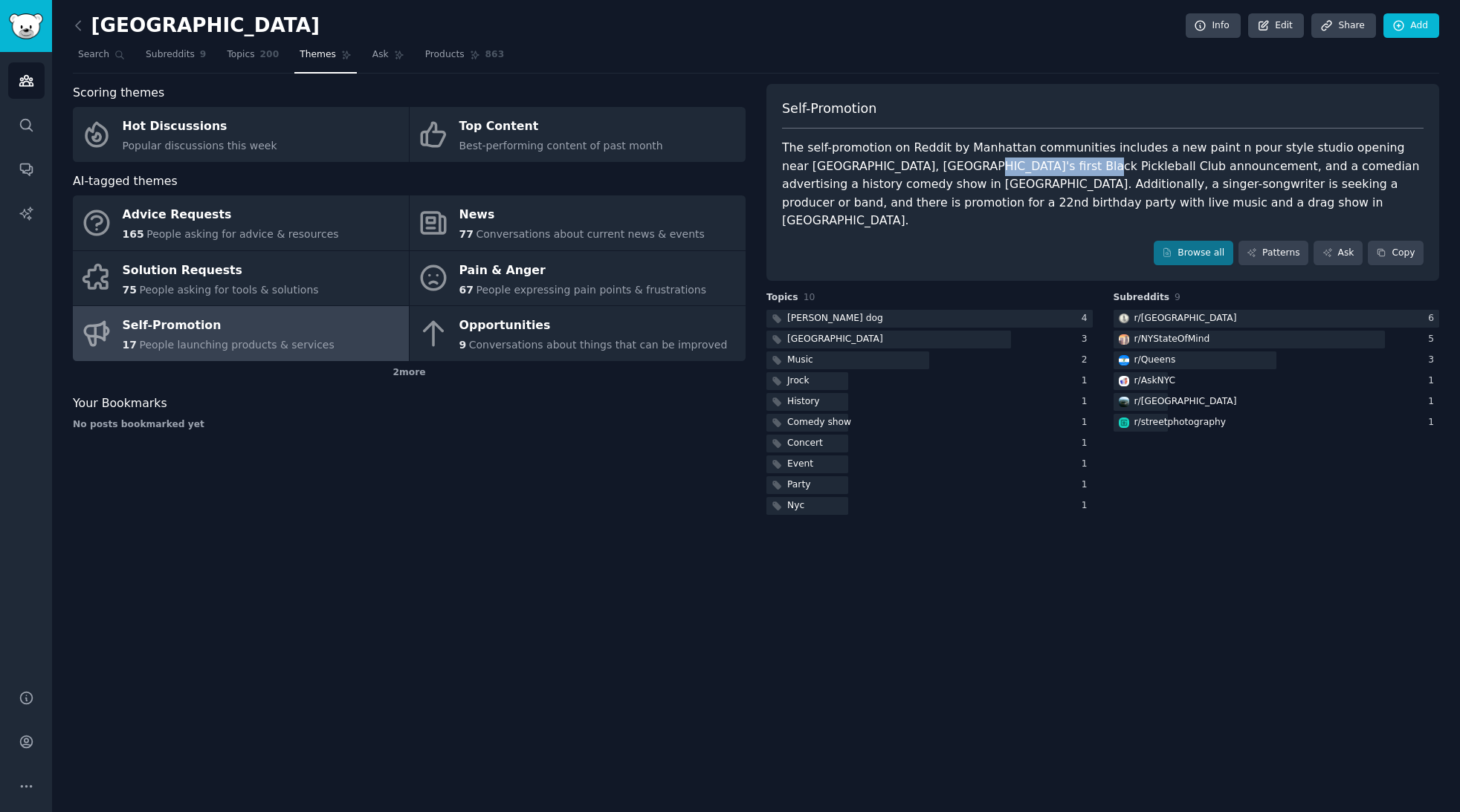
drag, startPoint x: 841, startPoint y: 168, endPoint x: 947, endPoint y: 166, distance: 106.0
click at [947, 166] on div "The self-promotion on Reddit by Manhattan communities includes a new paint n po…" at bounding box center [1103, 185] width 641 height 92
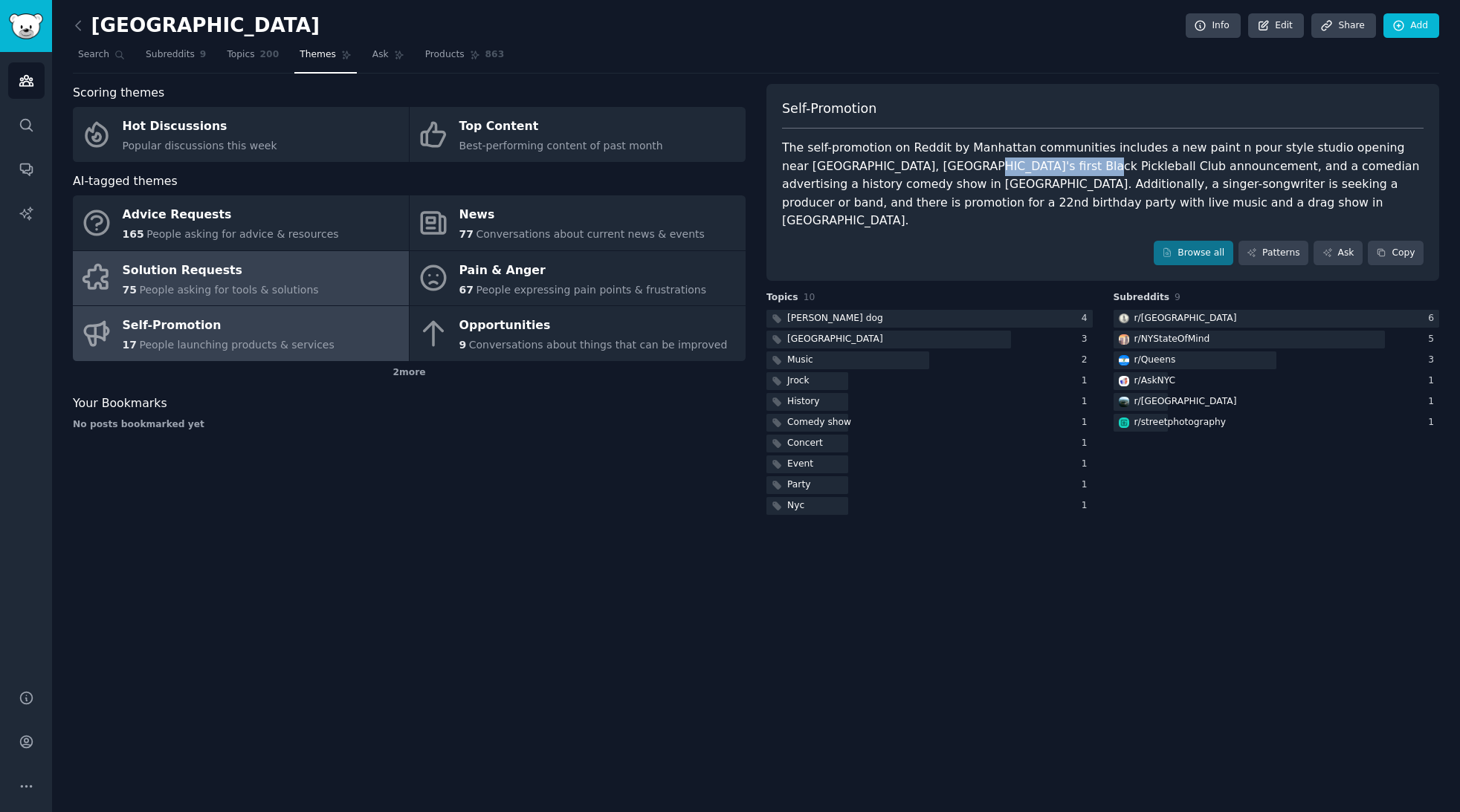
click at [177, 278] on div "Solution Requests" at bounding box center [221, 270] width 196 height 24
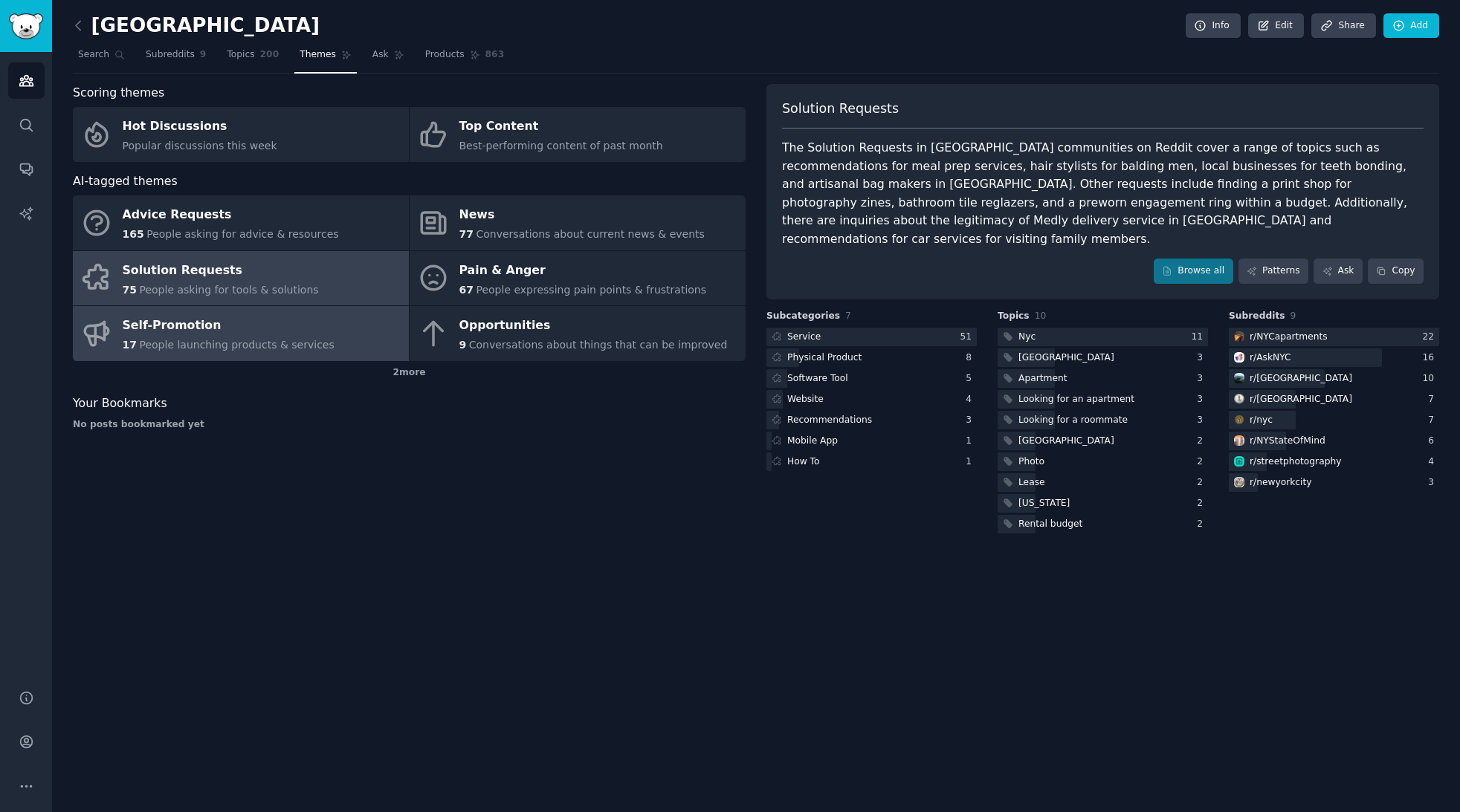
click at [176, 320] on div "Self-Promotion" at bounding box center [229, 326] width 212 height 24
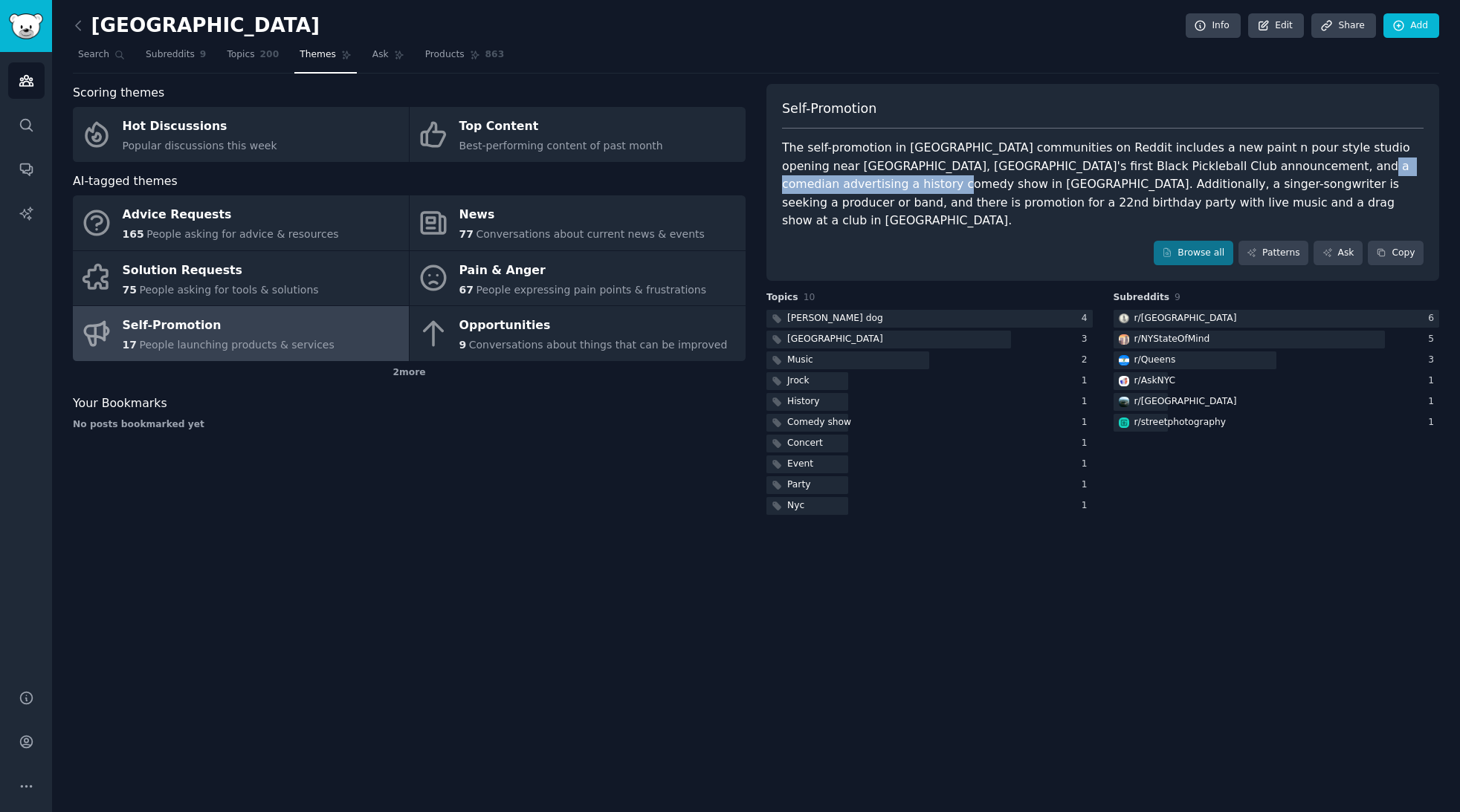
drag, startPoint x: 1185, startPoint y: 165, endPoint x: 1378, endPoint y: 163, distance: 193.0
click at [1378, 163] on div "The self-promotion in [GEOGRAPHIC_DATA] communities on Reddit includes a new pa…" at bounding box center [1103, 185] width 641 height 92
click at [415, 375] on div "2 more" at bounding box center [409, 373] width 673 height 24
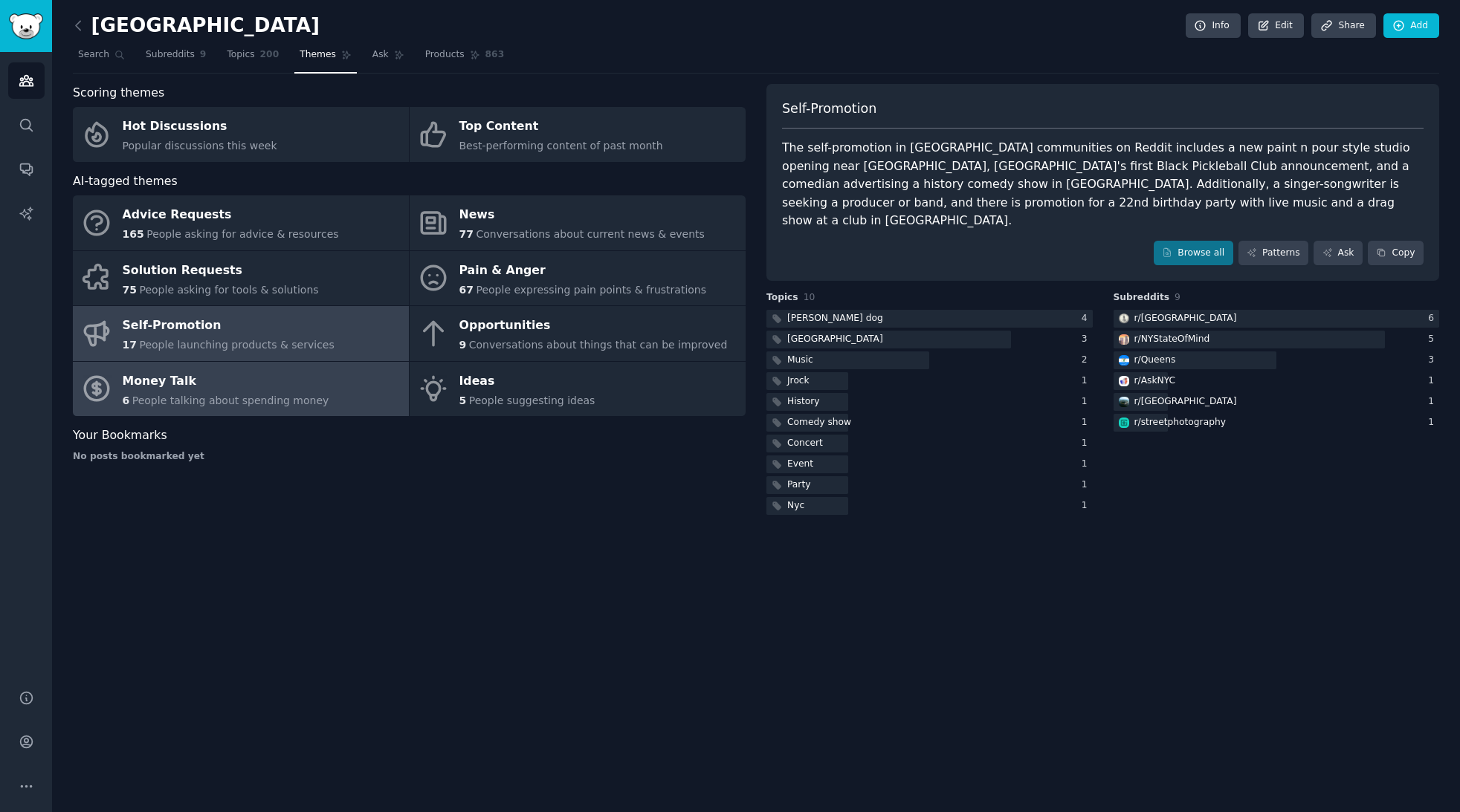
click at [303, 380] on div "Money Talk" at bounding box center [226, 381] width 207 height 24
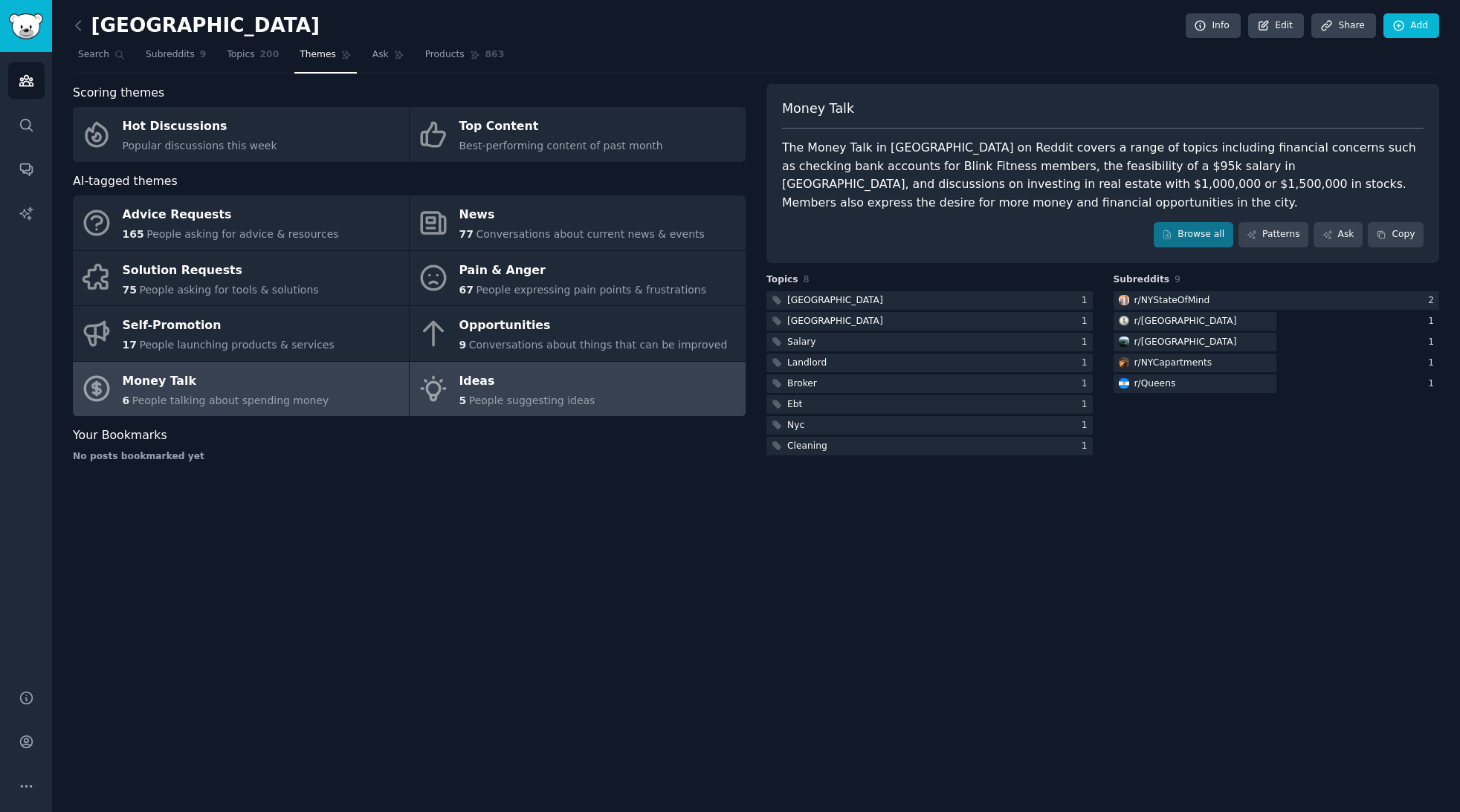
click at [556, 389] on div "Ideas" at bounding box center [527, 381] width 136 height 24
